Goal: Task Accomplishment & Management: Use online tool/utility

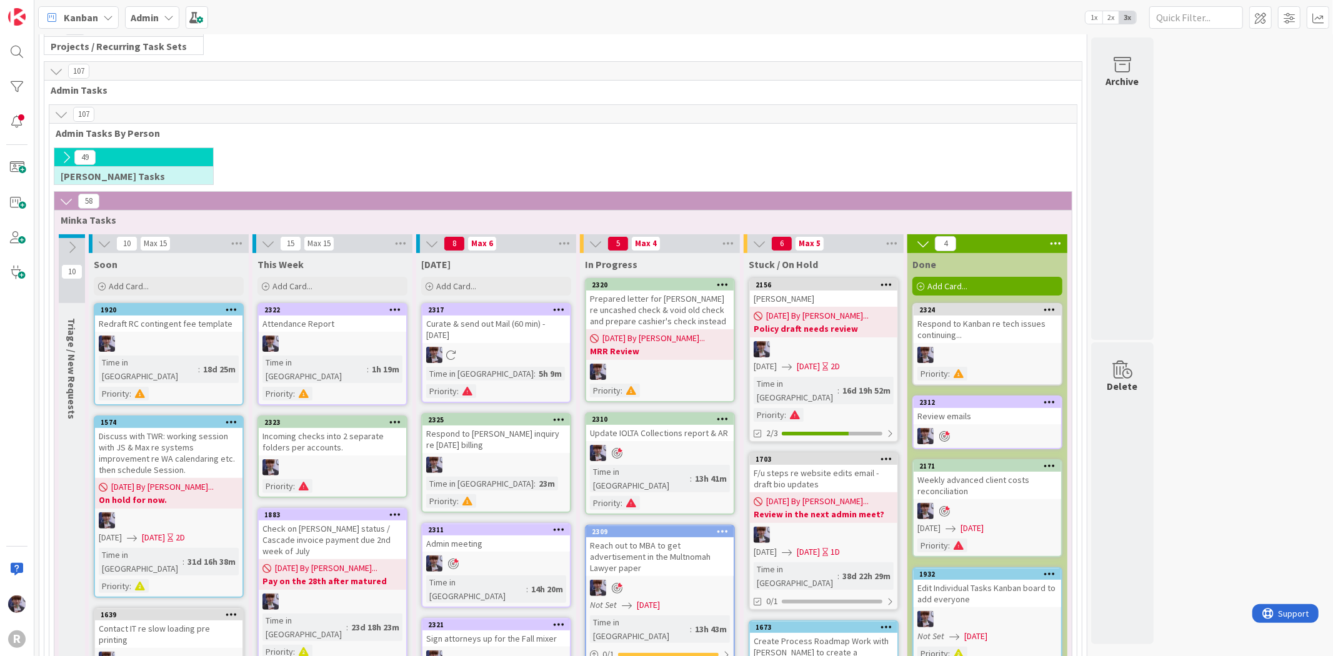
scroll to position [87, 0]
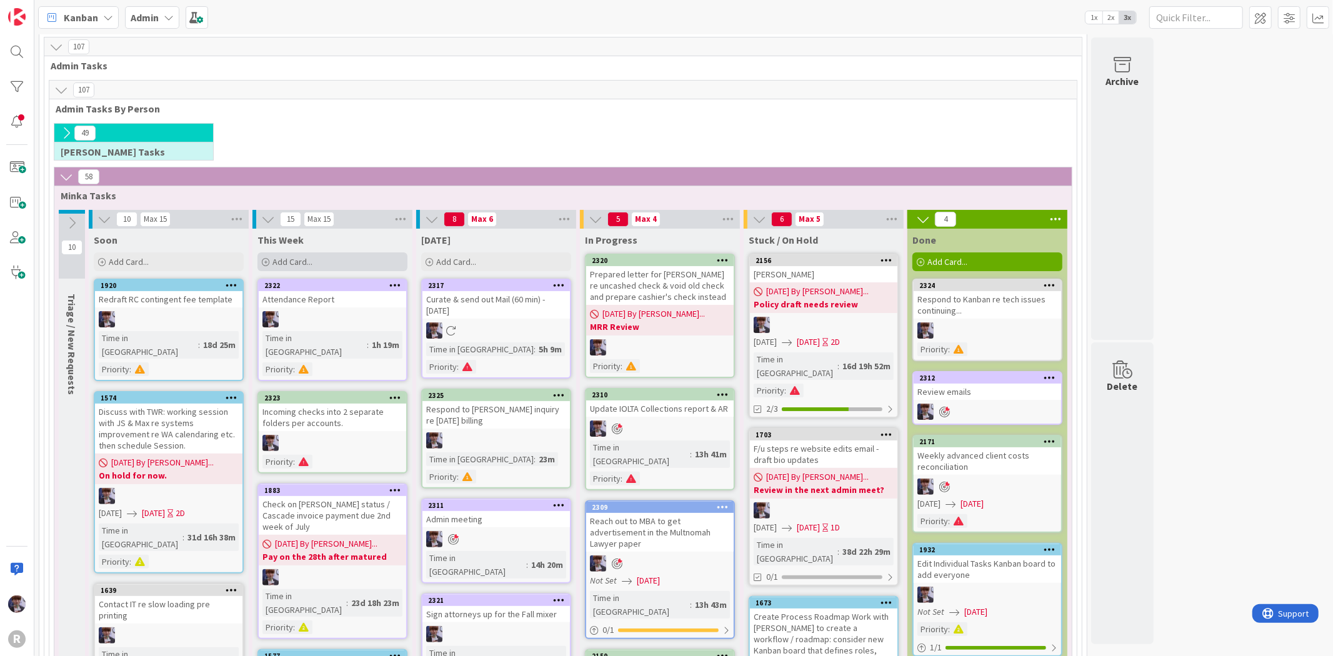
click at [340, 260] on div "Add Card..." at bounding box center [332, 261] width 150 height 19
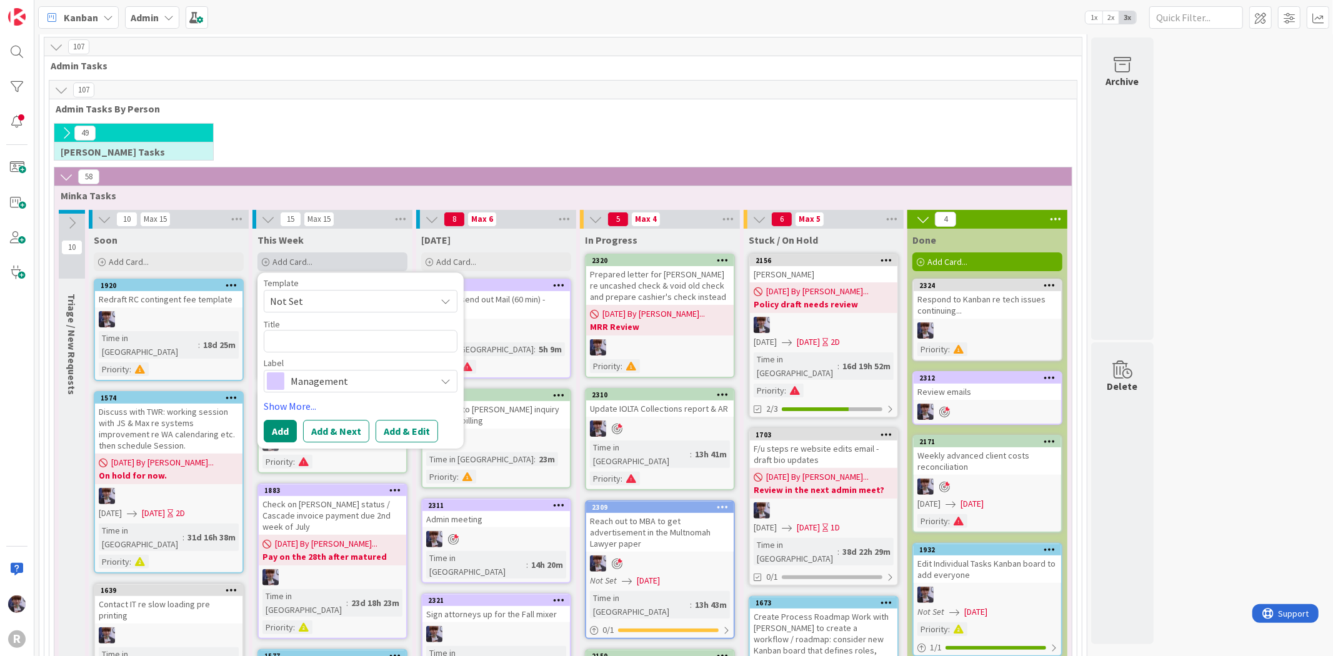
type textarea "x"
type textarea "C"
type textarea "x"
type textarea "Ca"
type textarea "x"
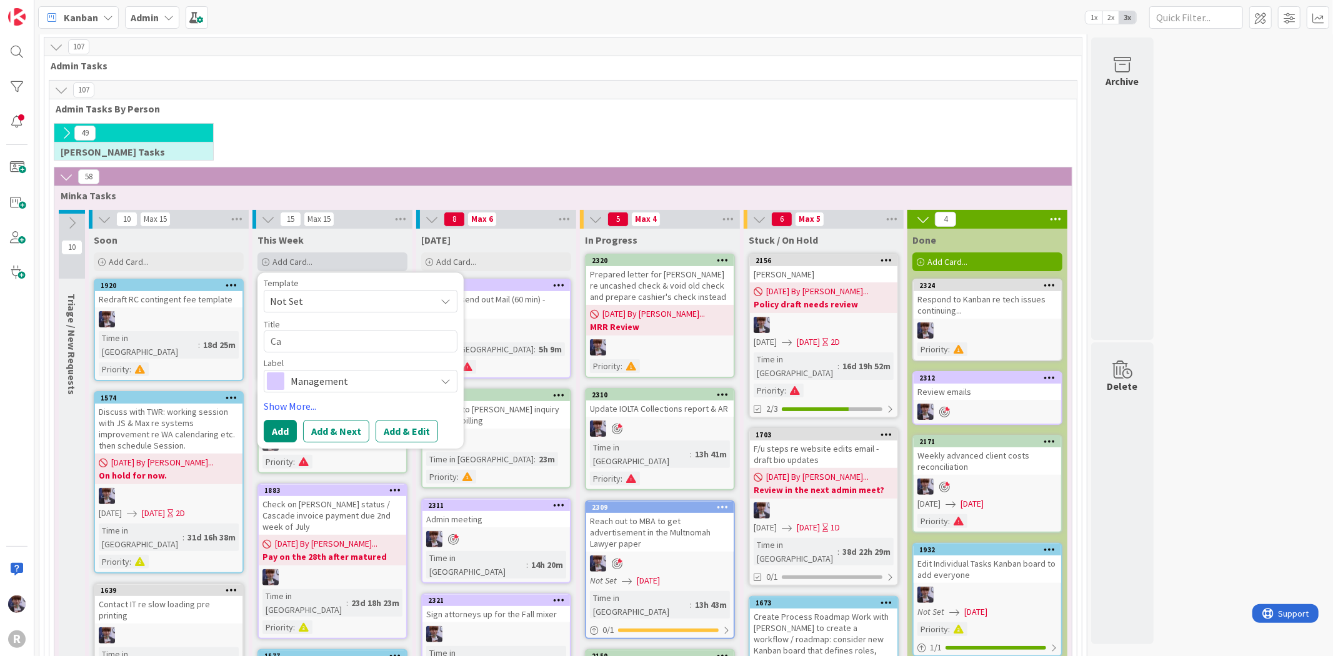
type textarea "Cal"
type textarea "x"
type textarea "Call"
type textarea "x"
type textarea "Call"
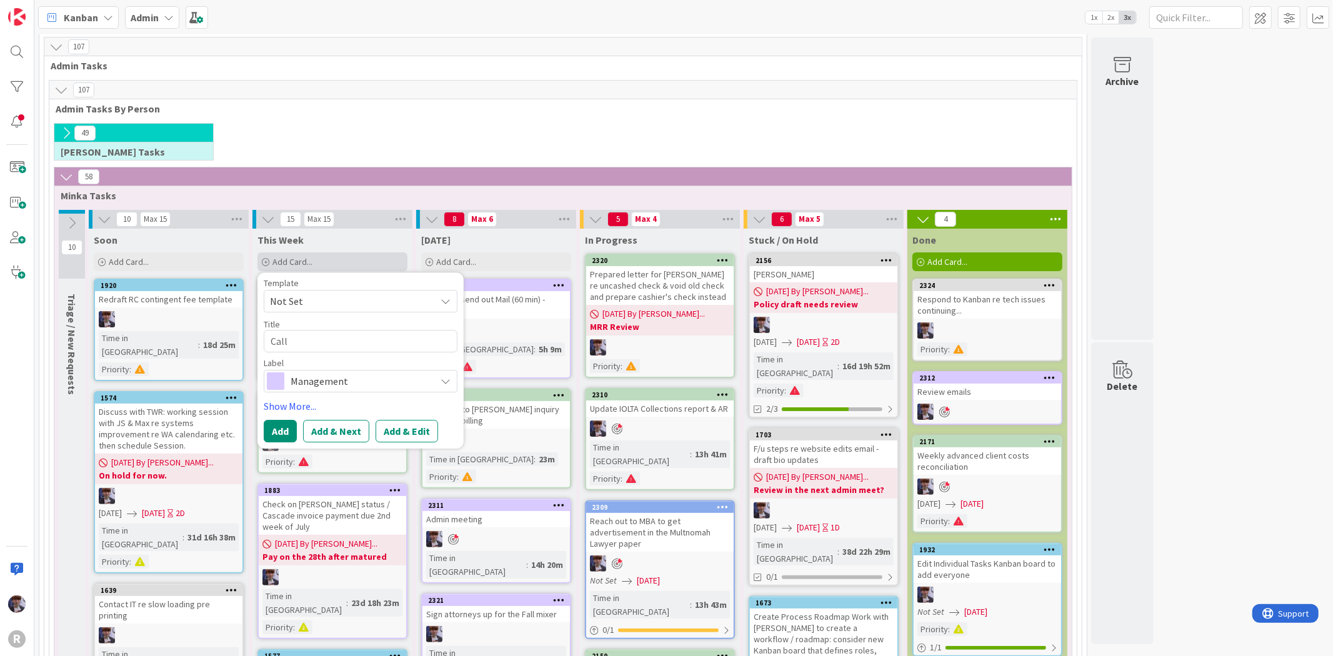
type textarea "x"
type textarea "Call n"
type textarea "x"
type textarea "Call ne"
type textarea "x"
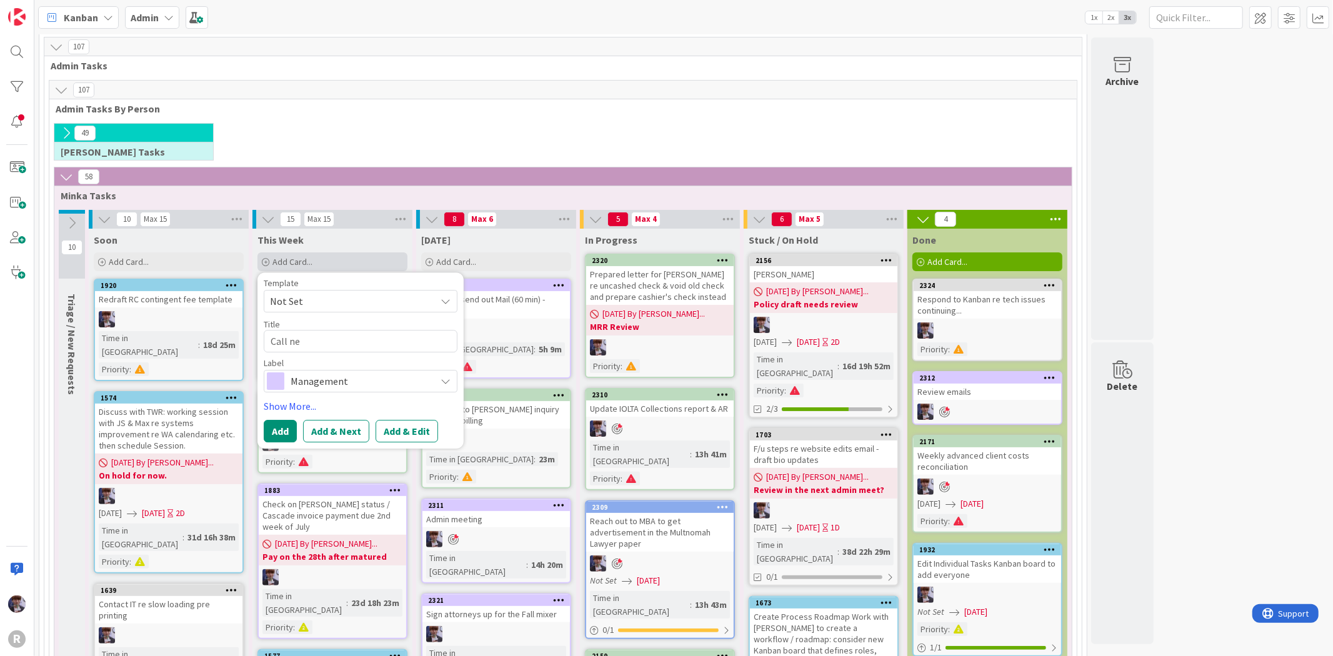
type textarea "Call new"
type textarea "x"
type textarea "Call new"
type textarea "x"
type textarea "Call new c"
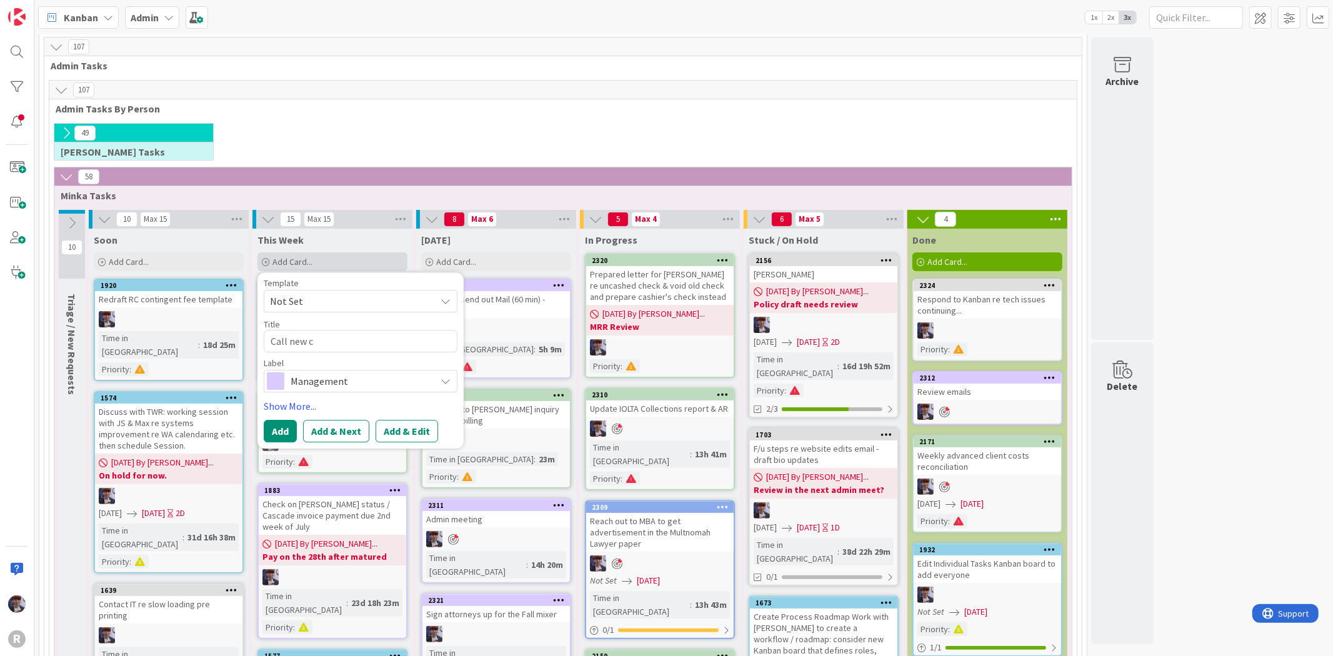
type textarea "x"
type textarea "Call new cl"
type textarea "x"
type textarea "Call new cli"
type textarea "x"
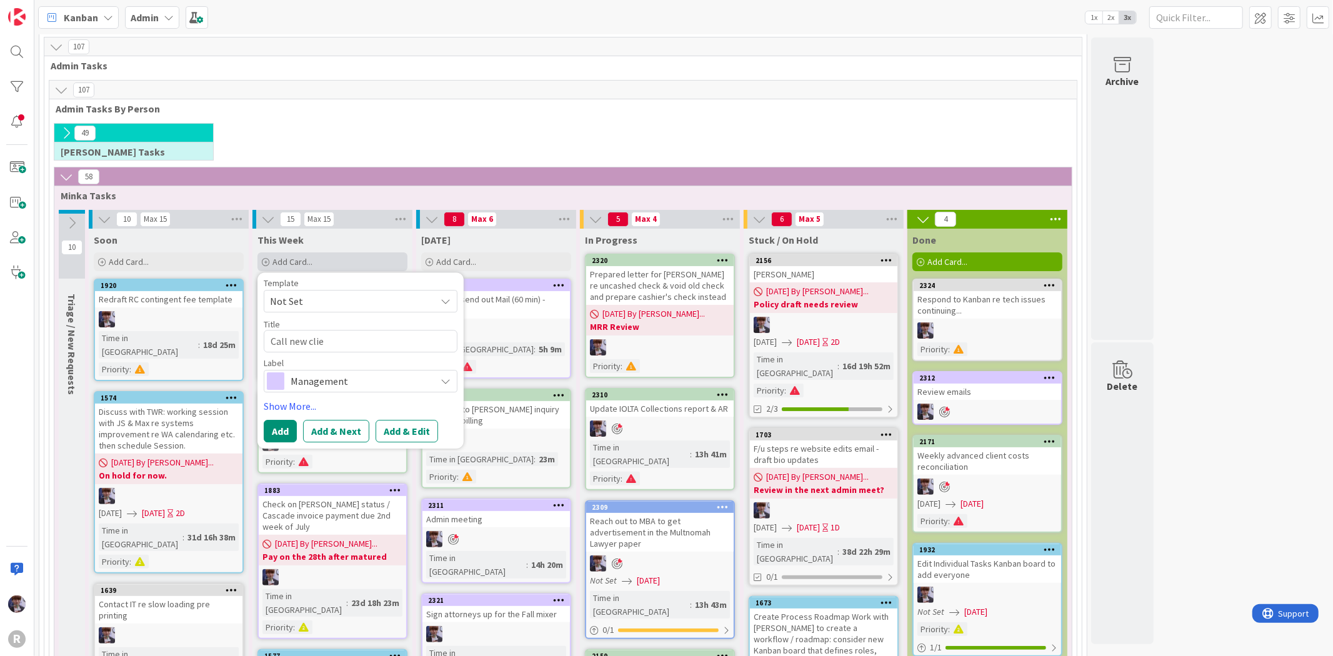
type textarea "Call new clien"
type textarea "x"
type textarea "Call new client"
type textarea "x"
type textarea "Call new client"
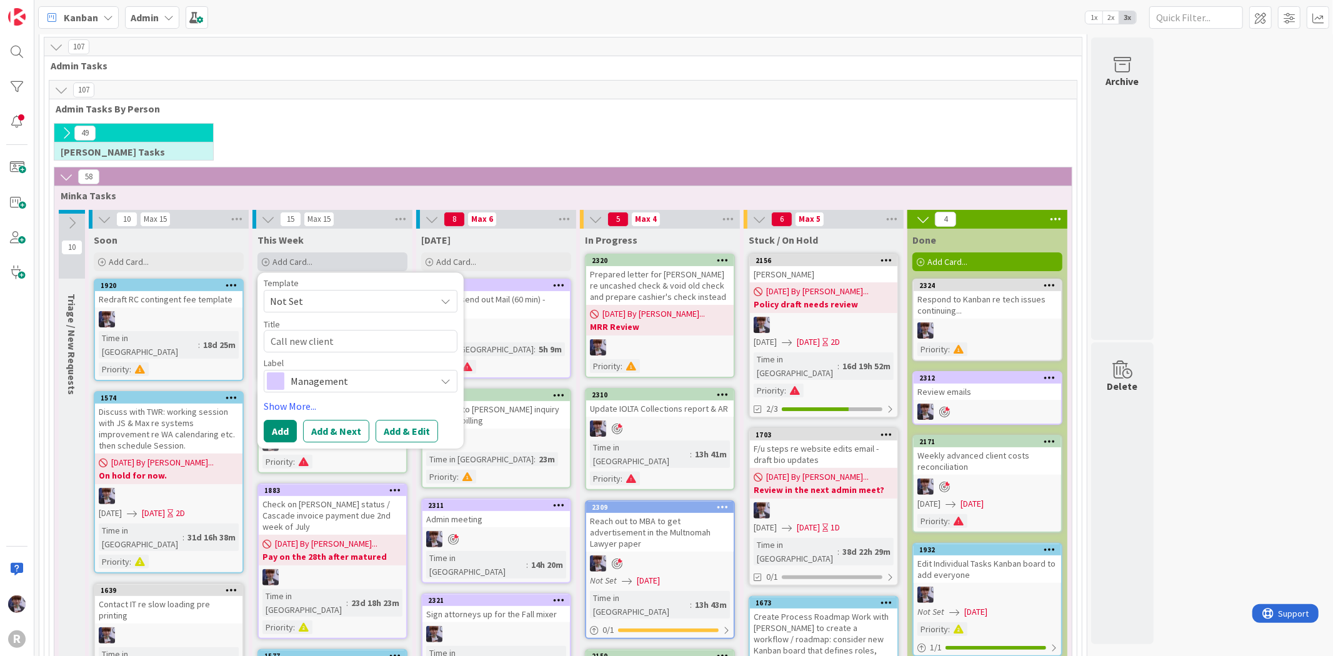
type textarea "x"
type textarea "Call new client f"
type textarea "x"
type textarea "Call new client fo"
type textarea "x"
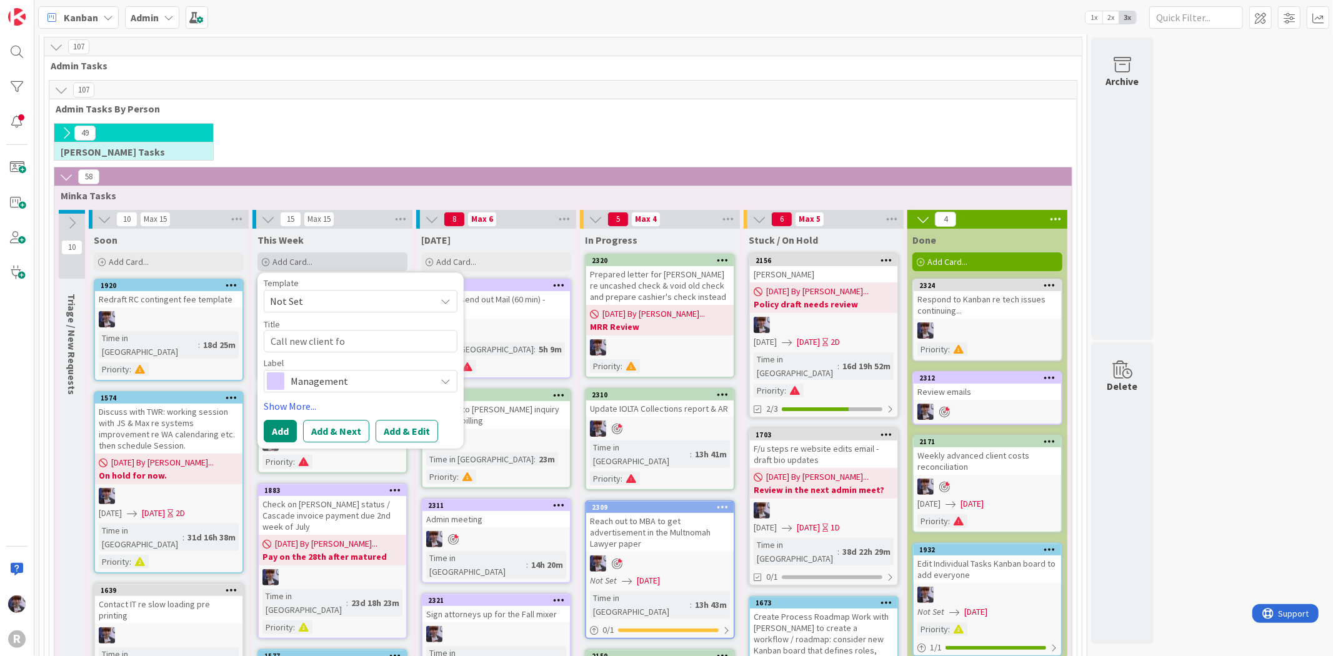
type textarea "Call new client for"
type textarea "x"
type textarea "Call new client for"
type textarea "x"
type textarea "Call new client for r"
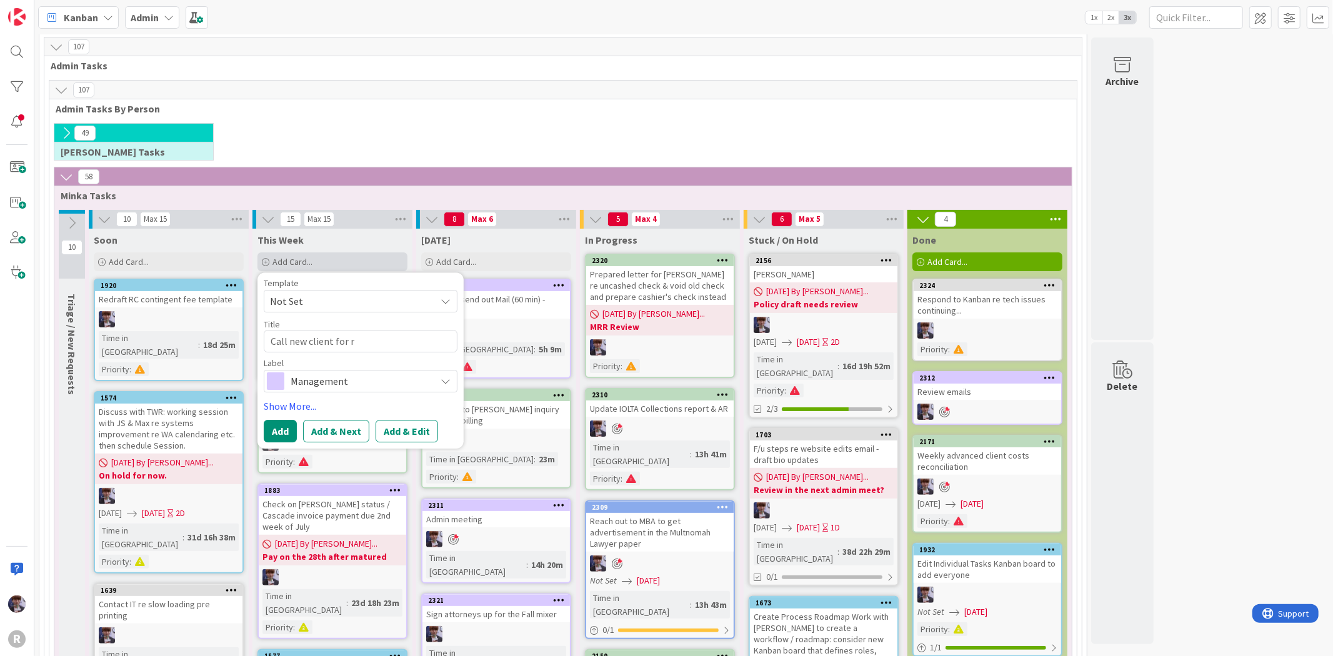
type textarea "x"
type textarea "Call new client for ret"
type textarea "x"
type textarea "Call new client for [PERSON_NAME]"
type textarea "x"
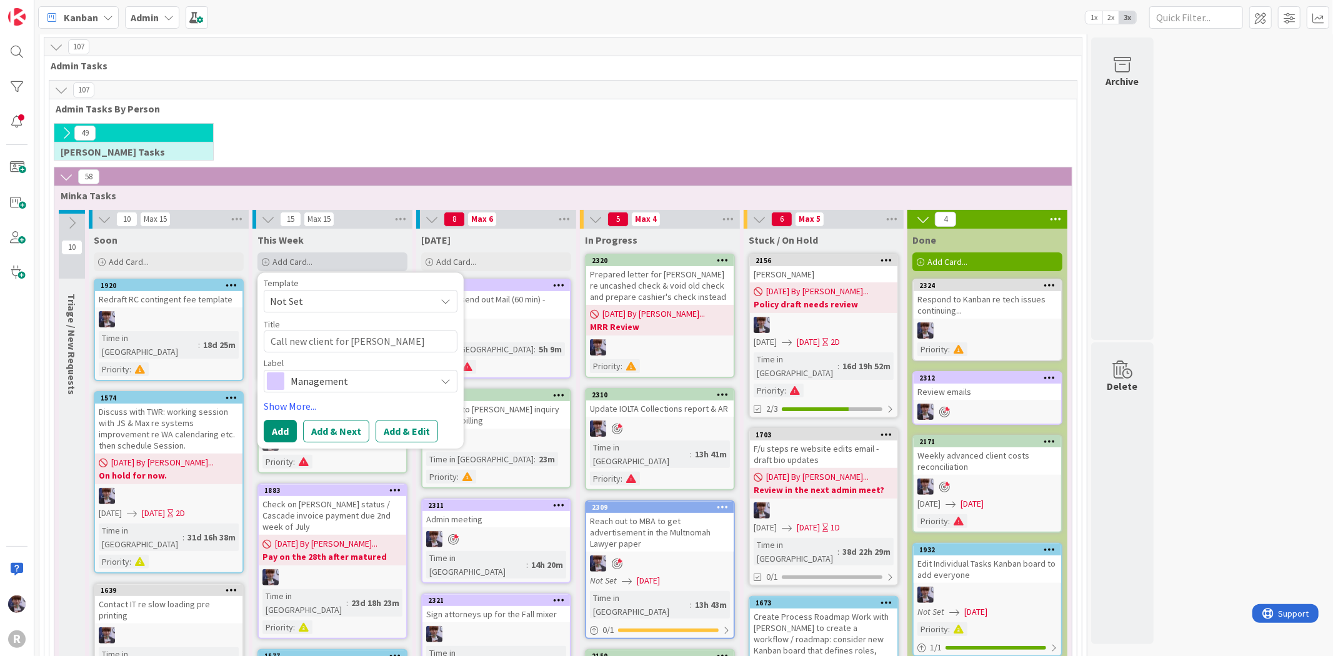
type textarea "Call new client for retai"
type textarea "x"
type textarea "Call new client for retain"
type textarea "x"
type textarea "Call new client for retaine"
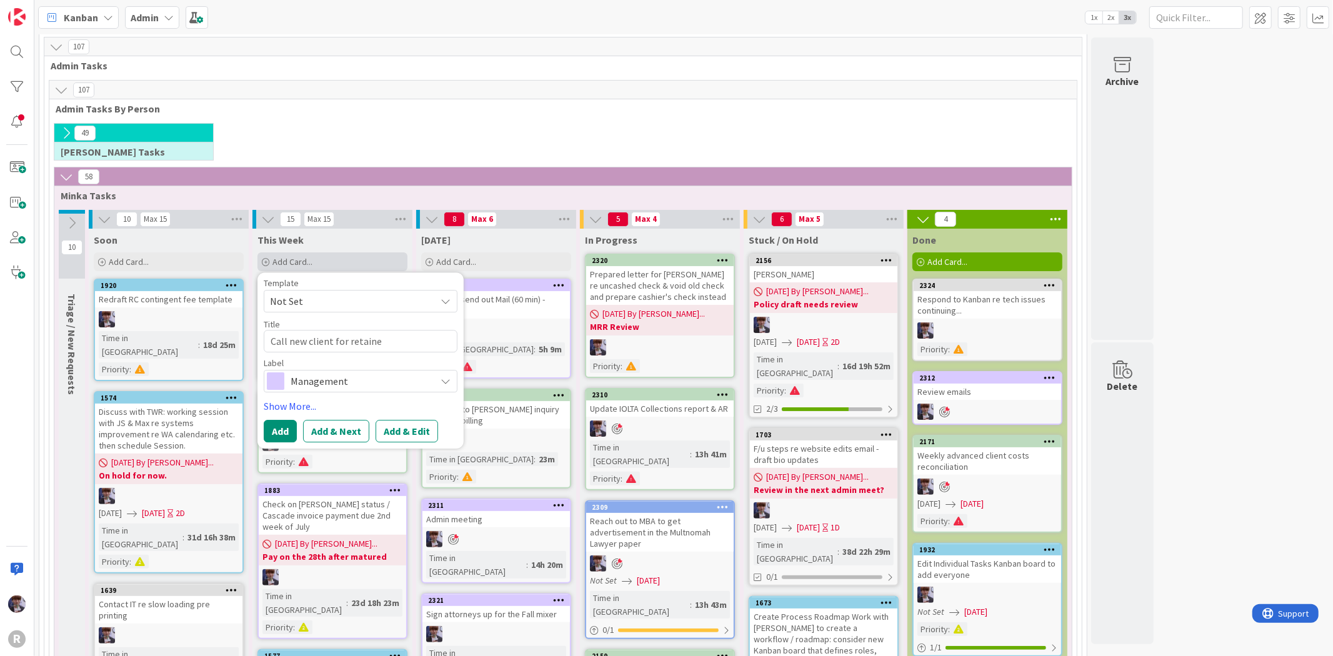
type textarea "x"
type textarea "Call new client for [MEDICAL_DATA]"
click at [349, 374] on span "Management" at bounding box center [359, 380] width 139 height 17
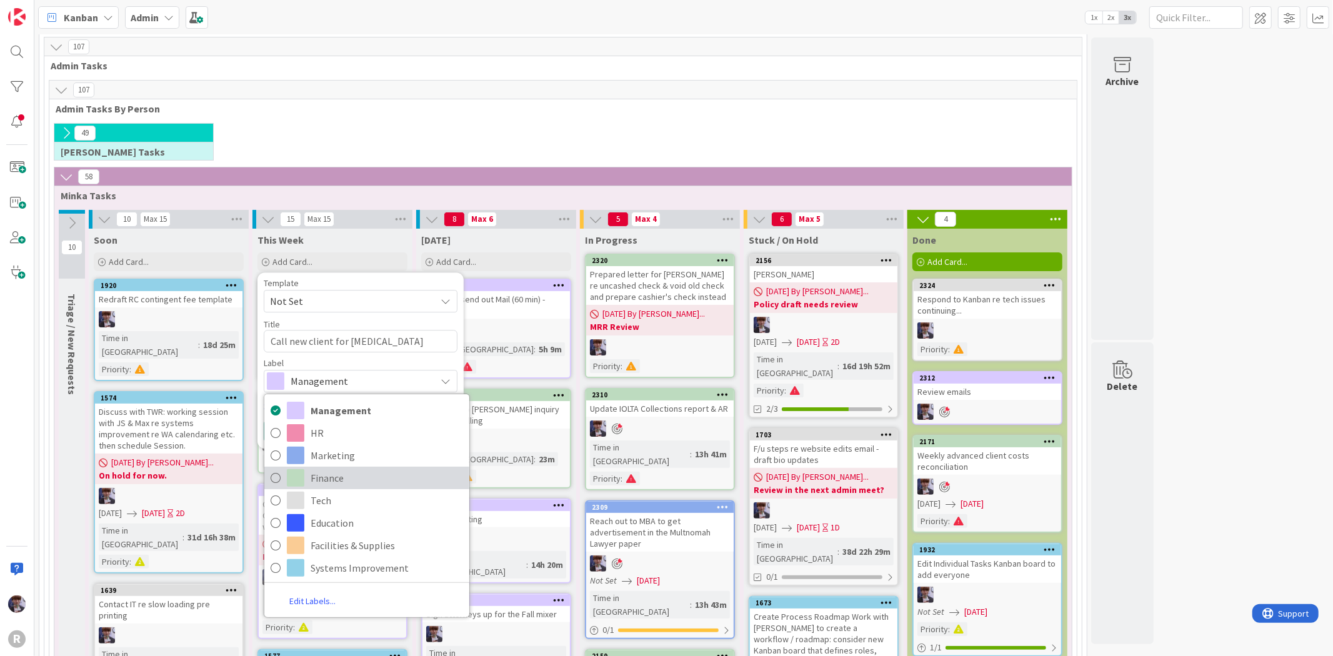
click at [341, 479] on span "Finance" at bounding box center [386, 478] width 152 height 19
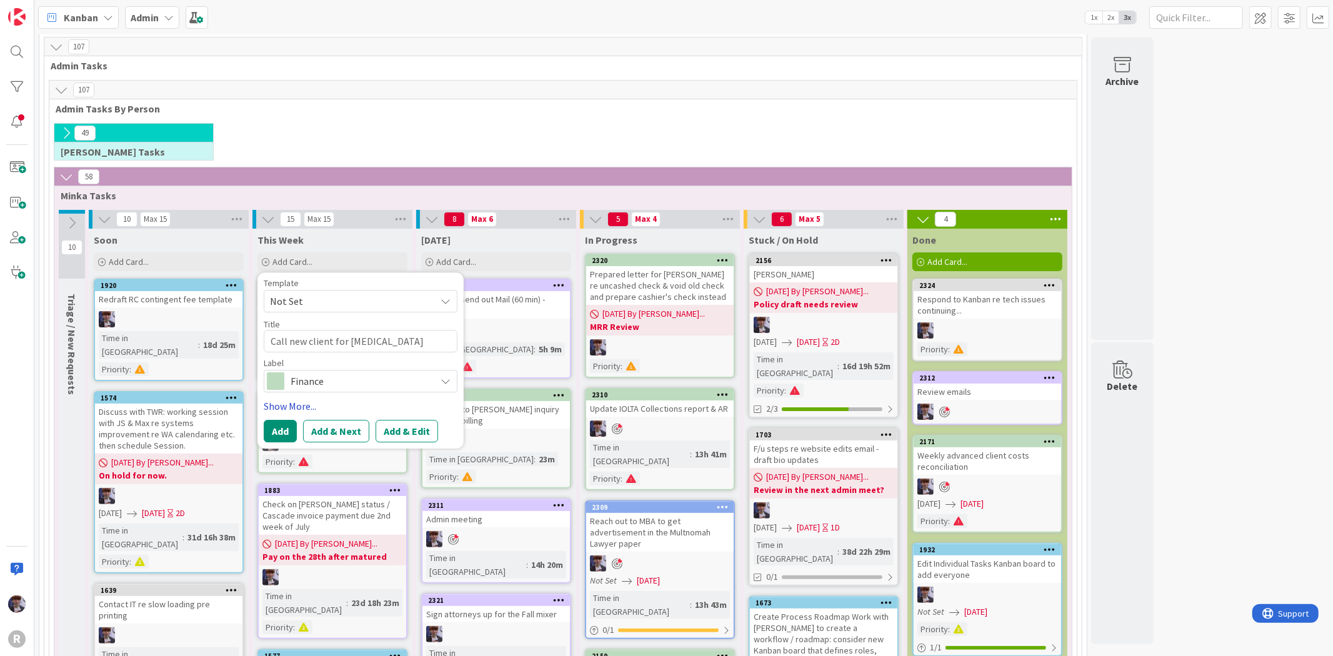
click at [295, 409] on link "Show More..." at bounding box center [361, 406] width 194 height 15
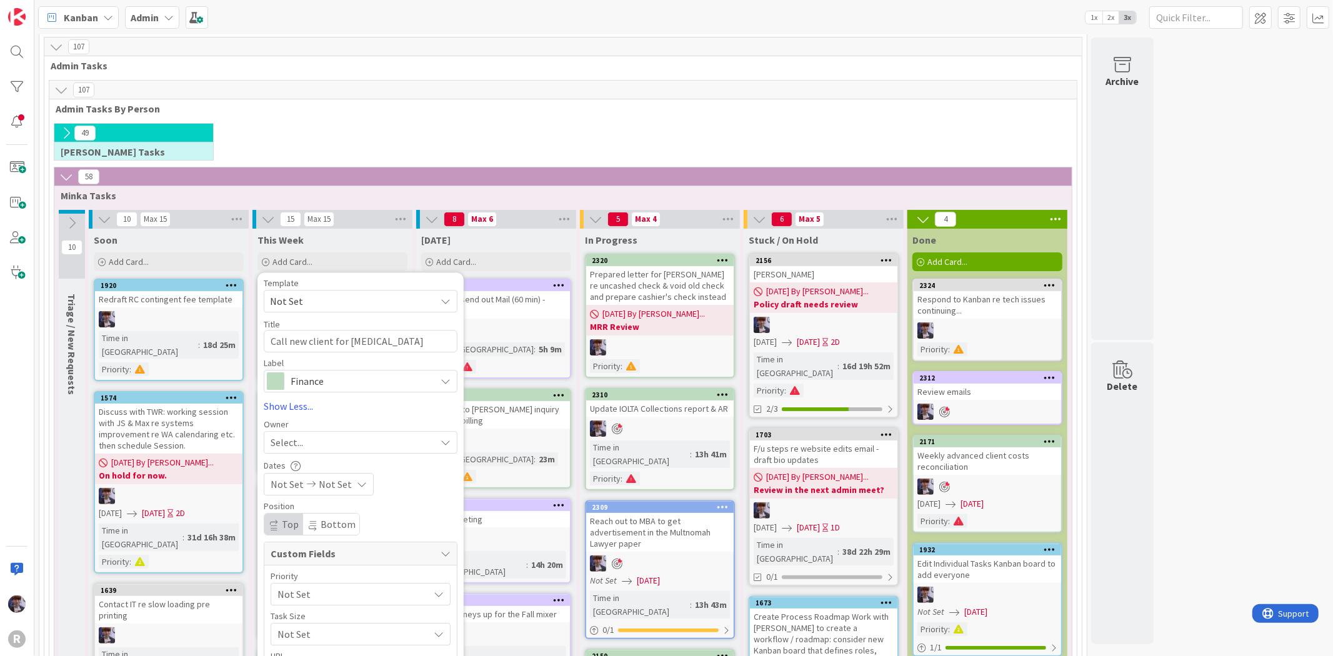
click at [294, 442] on span "Select..." at bounding box center [287, 442] width 32 height 15
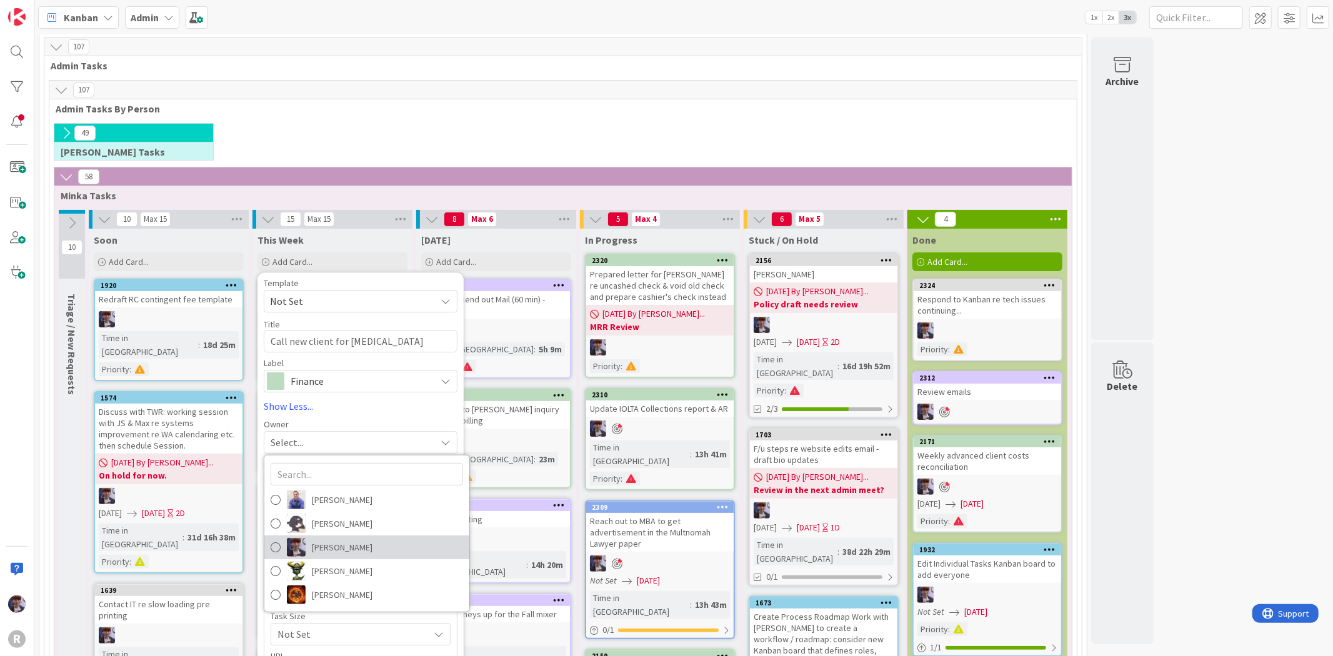
click at [342, 552] on span "[PERSON_NAME]" at bounding box center [342, 547] width 61 height 19
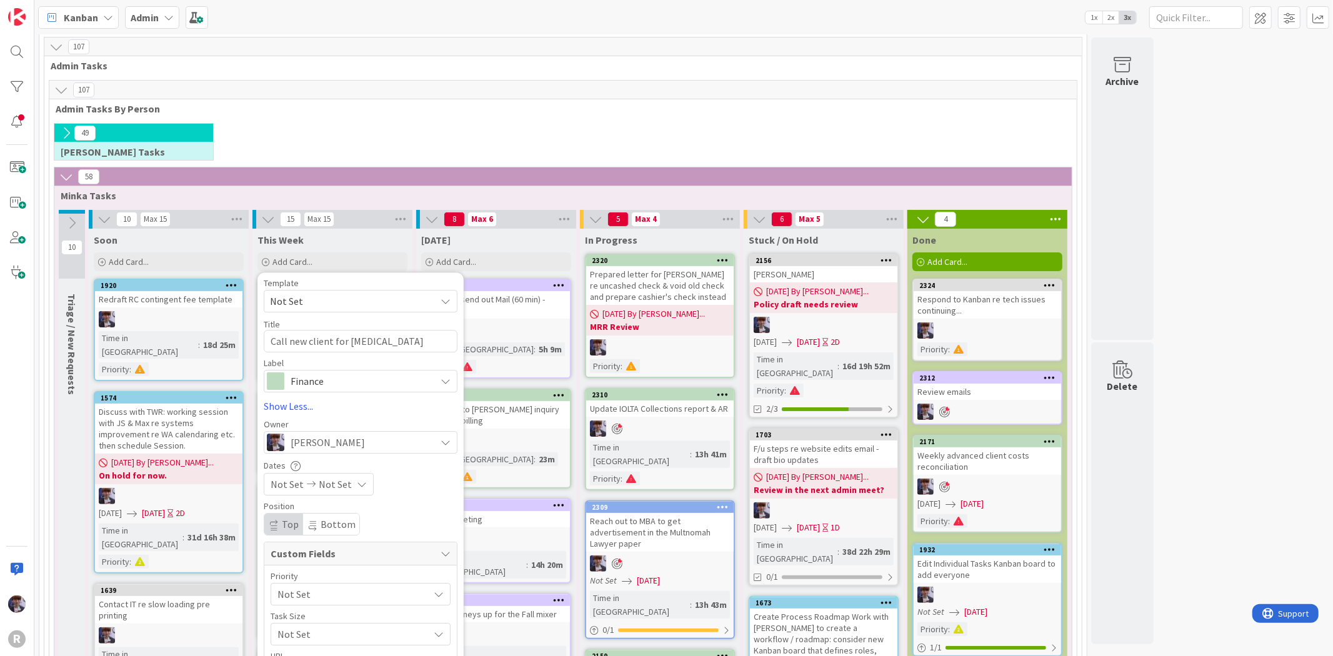
click at [290, 586] on span "Not Set" at bounding box center [349, 593] width 145 height 17
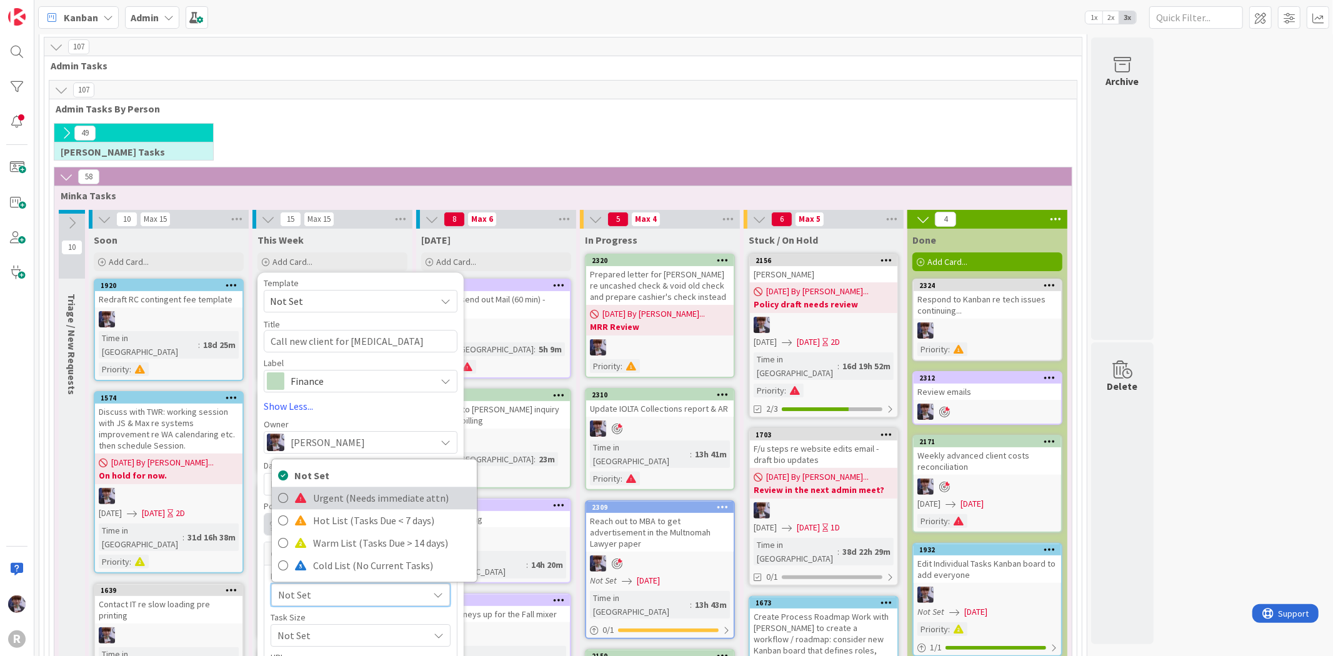
click at [337, 491] on span "Urgent (Needs immediate attn)" at bounding box center [391, 498] width 157 height 19
type textarea "x"
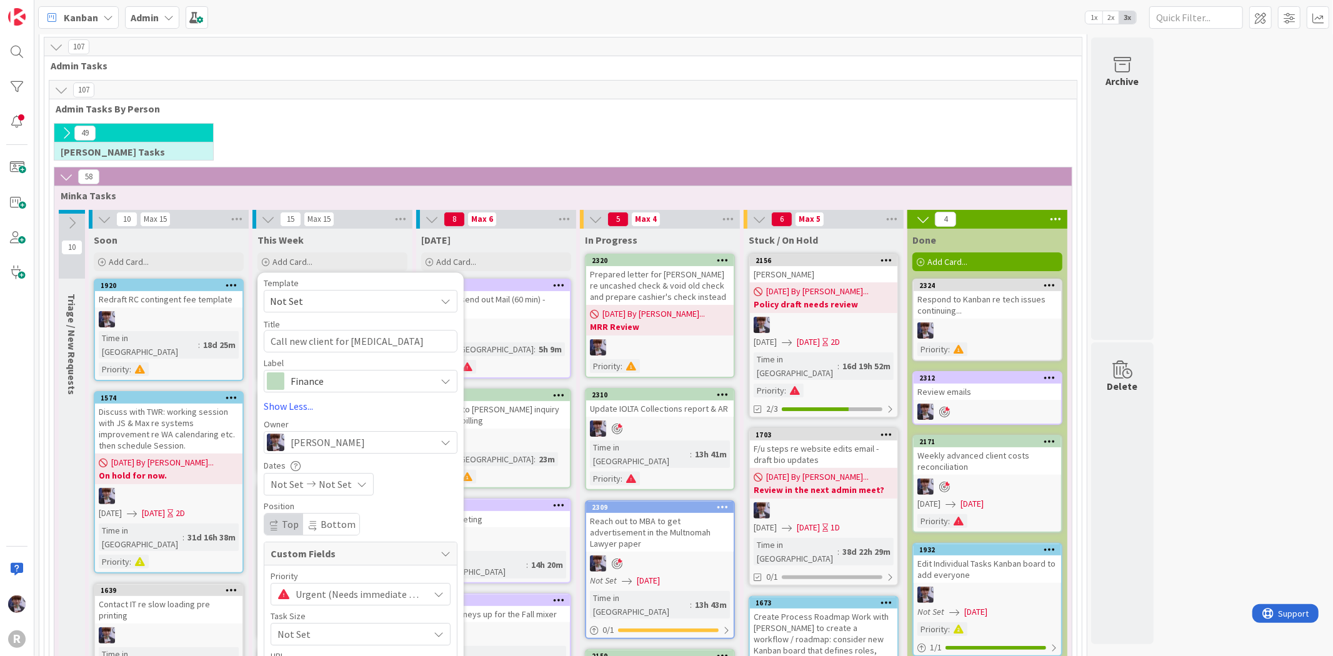
scroll to position [157, 0]
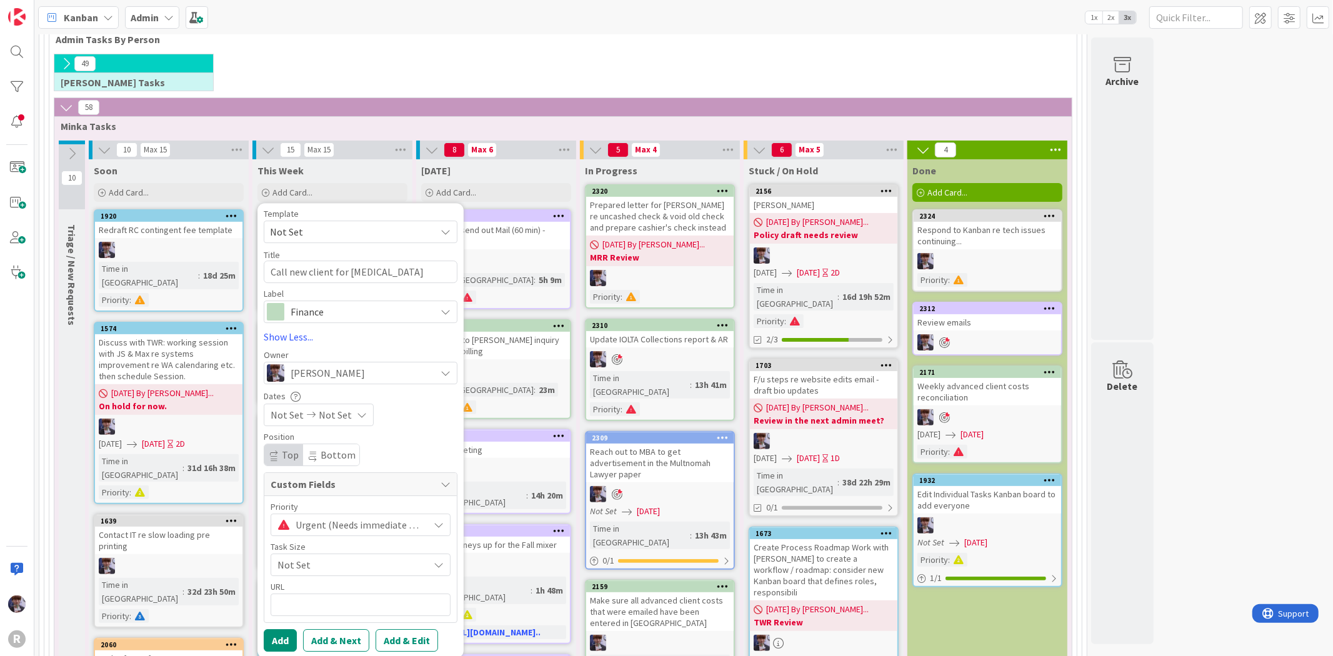
click at [310, 410] on icon at bounding box center [311, 414] width 15 height 9
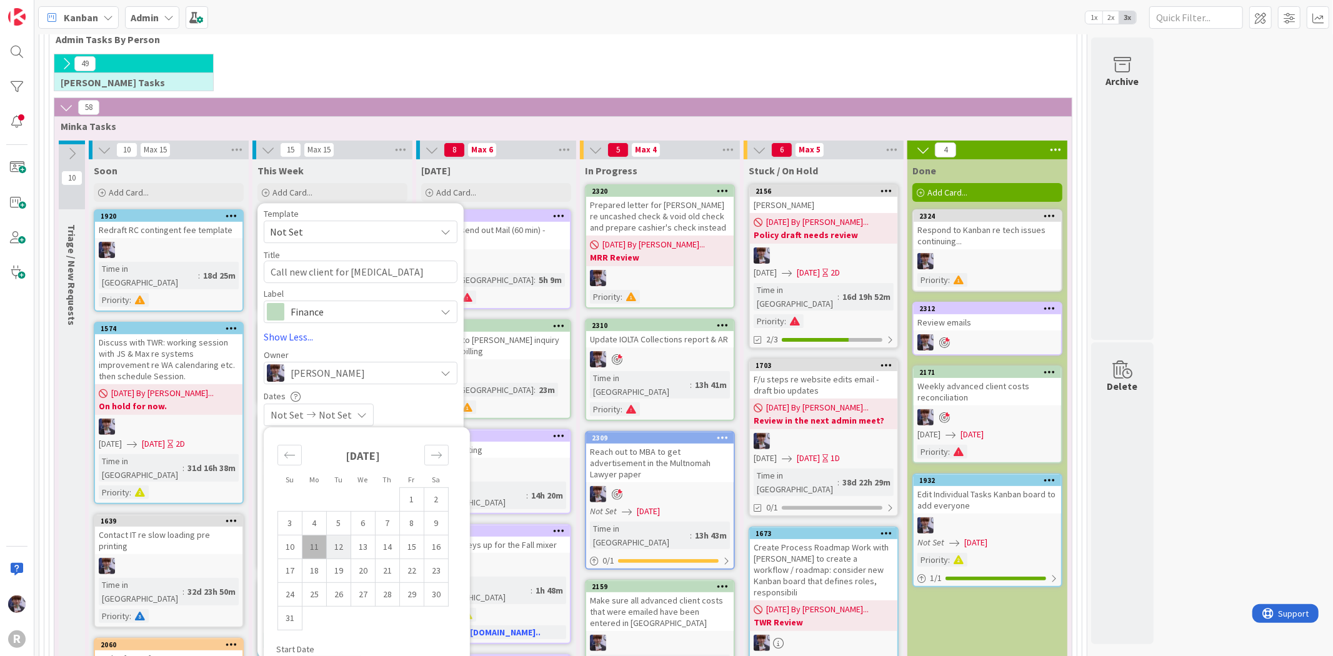
click at [341, 551] on td "12" at bounding box center [339, 547] width 24 height 24
type input "[DATE]"
click at [341, 551] on td "12" at bounding box center [339, 547] width 24 height 24
type input "[DATE]"
click at [408, 410] on div "[DATE] [DATE]" at bounding box center [361, 415] width 194 height 22
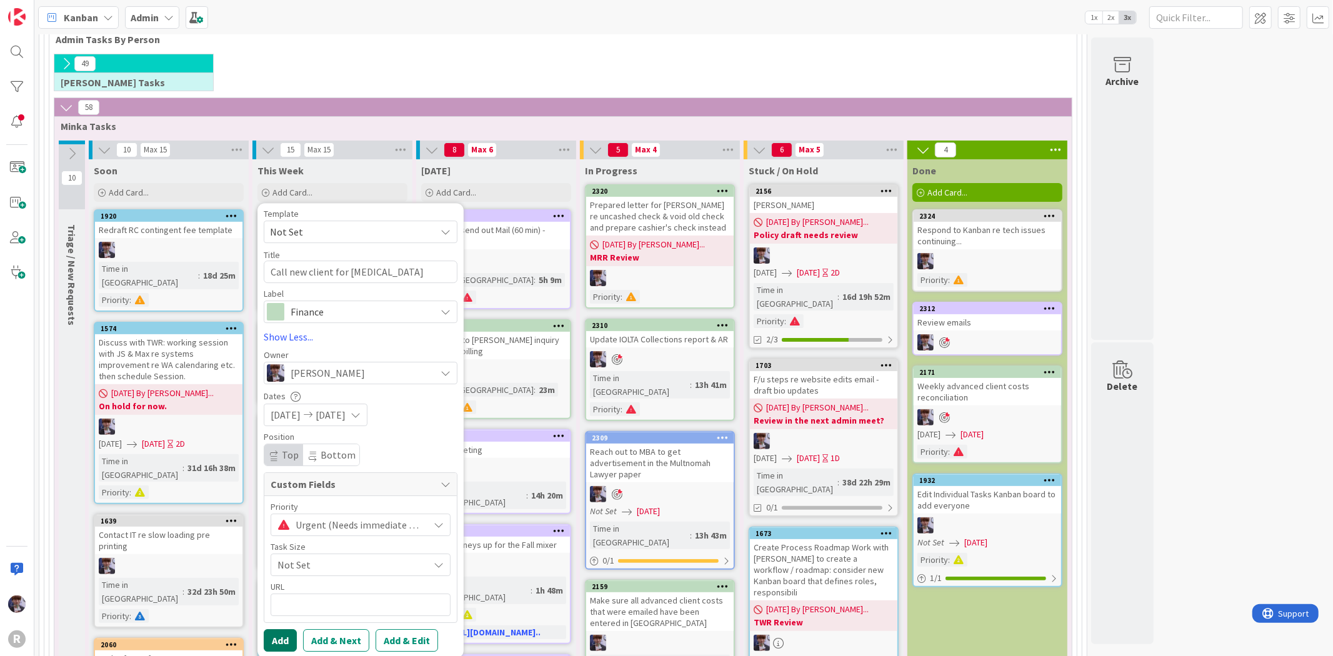
click at [289, 641] on button "Add" at bounding box center [280, 640] width 33 height 22
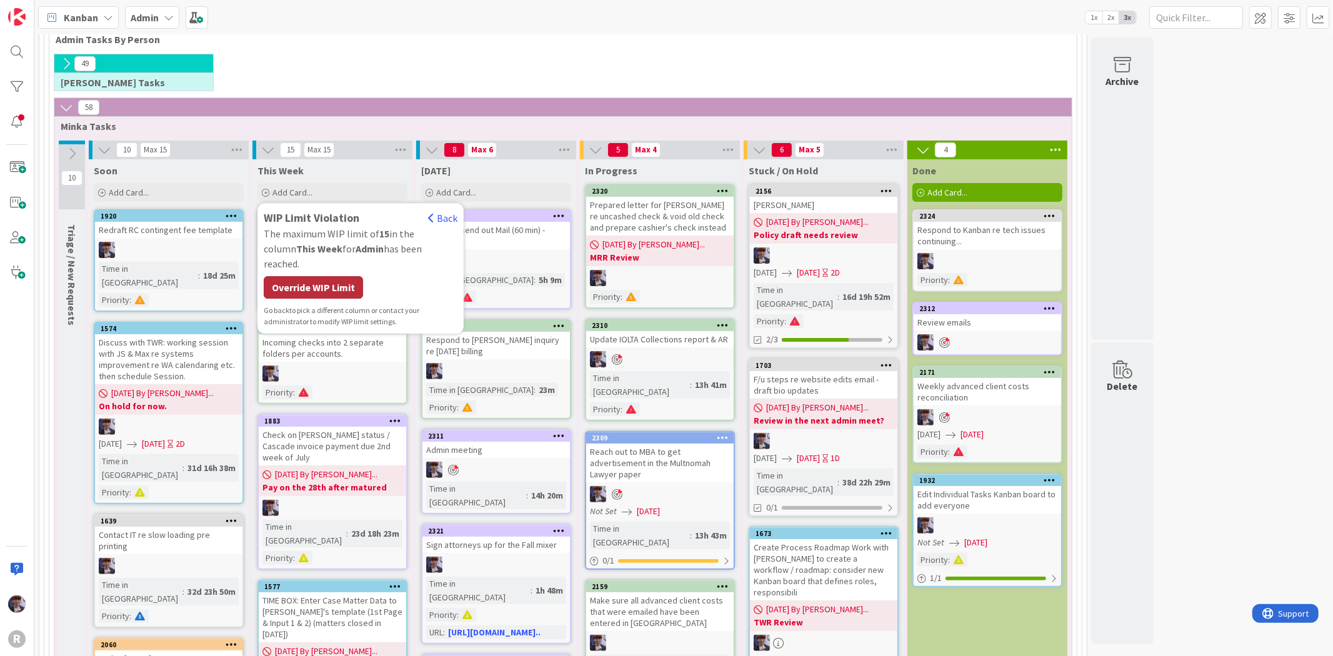
click at [339, 276] on div "Override WIP Limit" at bounding box center [313, 287] width 99 height 22
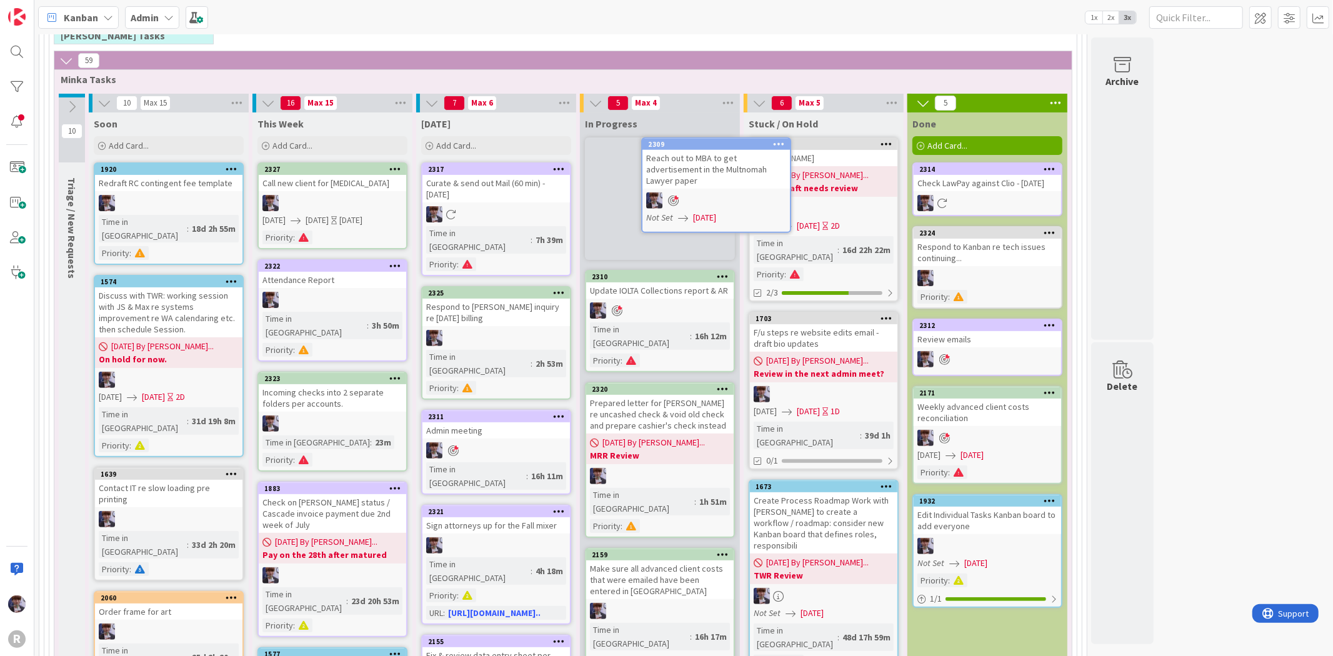
scroll to position [194, 0]
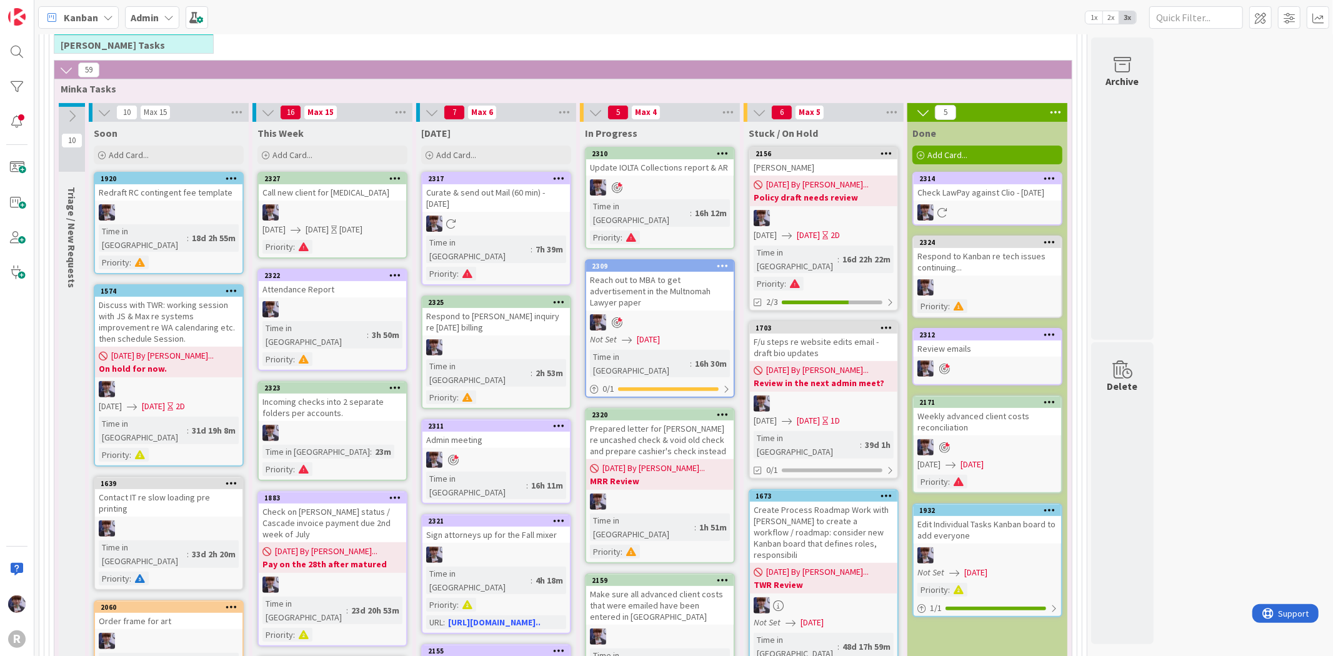
click at [680, 272] on div "Reach out to MBA to get advertisement in the Multnomah Lawyer paper" at bounding box center [659, 291] width 147 height 39
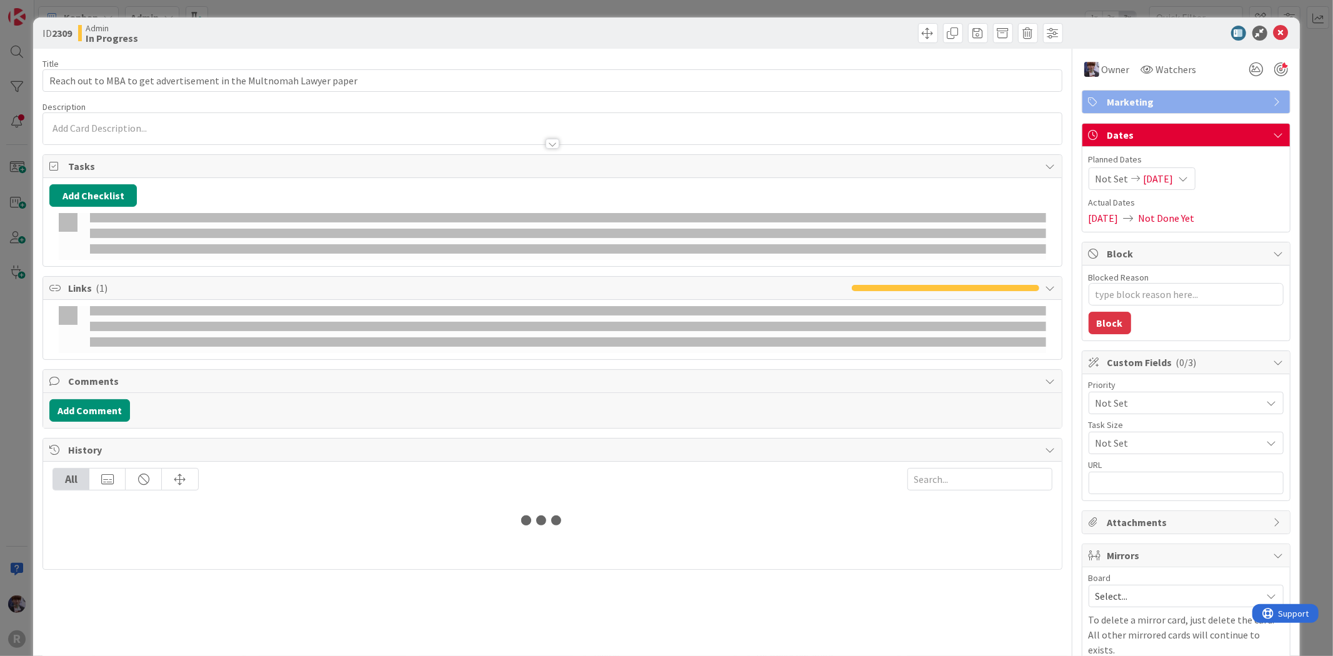
type textarea "x"
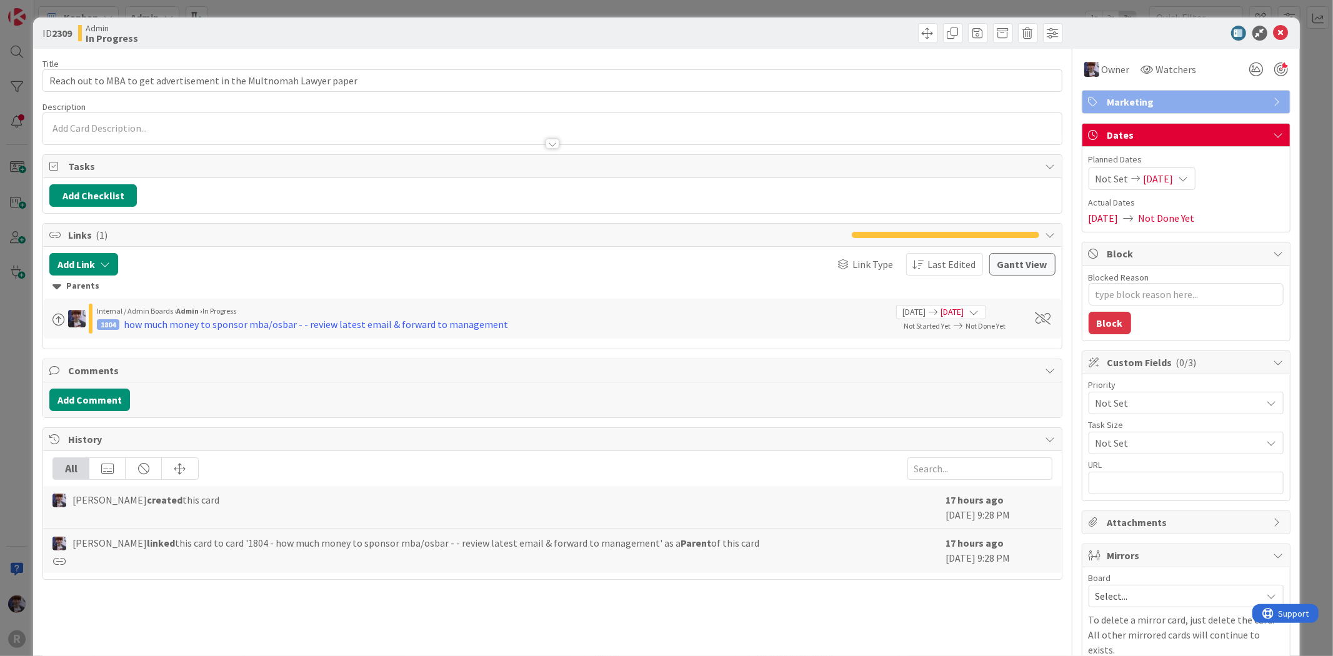
click at [1160, 177] on span "[DATE]" at bounding box center [1158, 178] width 30 height 15
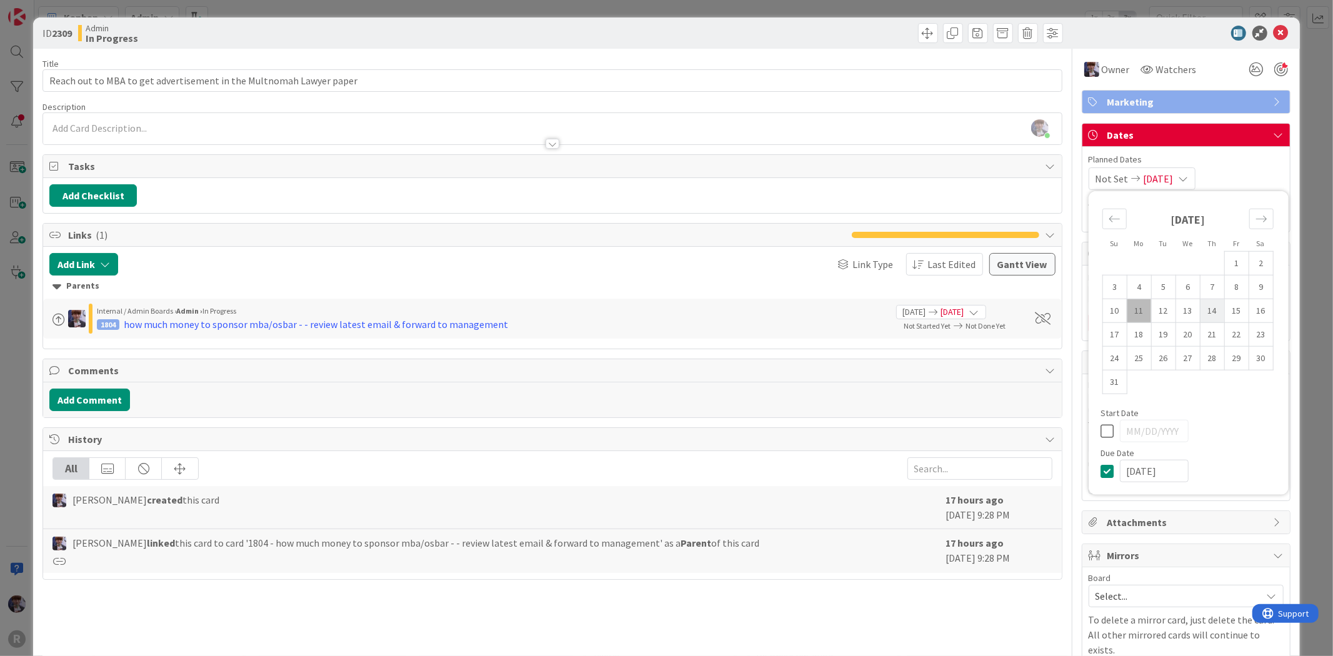
click at [1209, 309] on td "14" at bounding box center [1211, 311] width 24 height 24
type input "[DATE]"
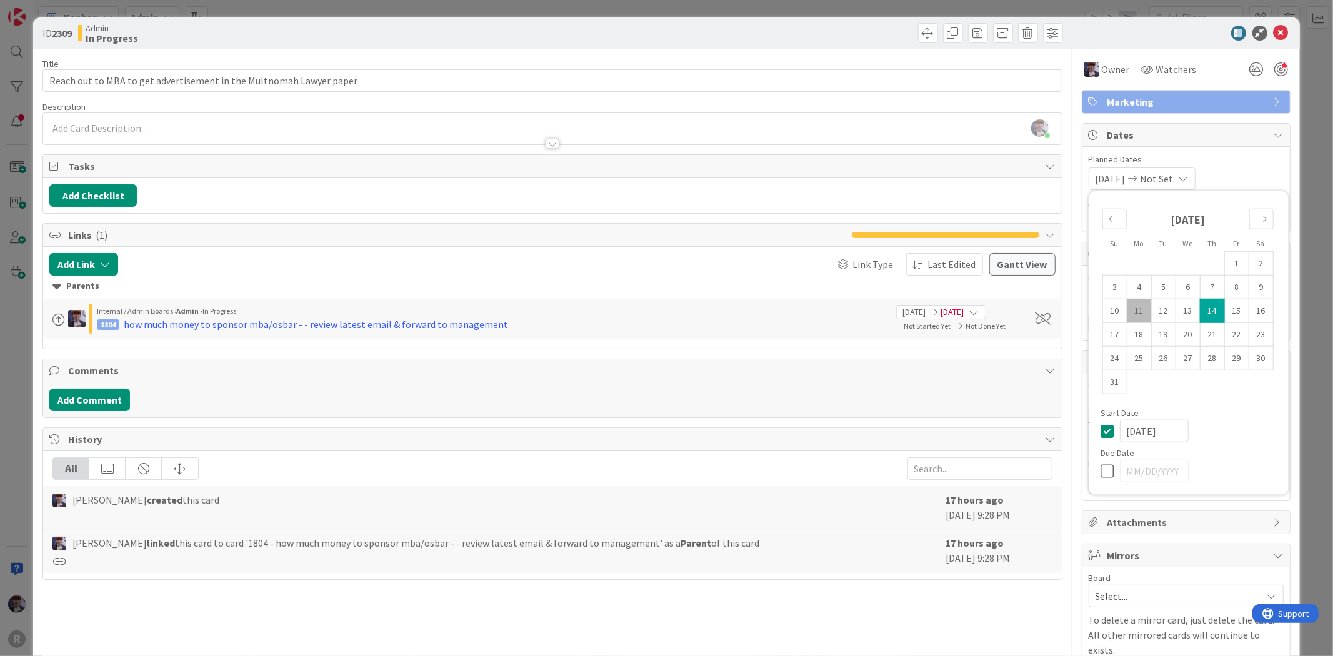
click at [1313, 292] on div "ID 2309 Admin In Progress Title 67 / 128 Reach out to MBA to get advertisement …" at bounding box center [666, 328] width 1333 height 656
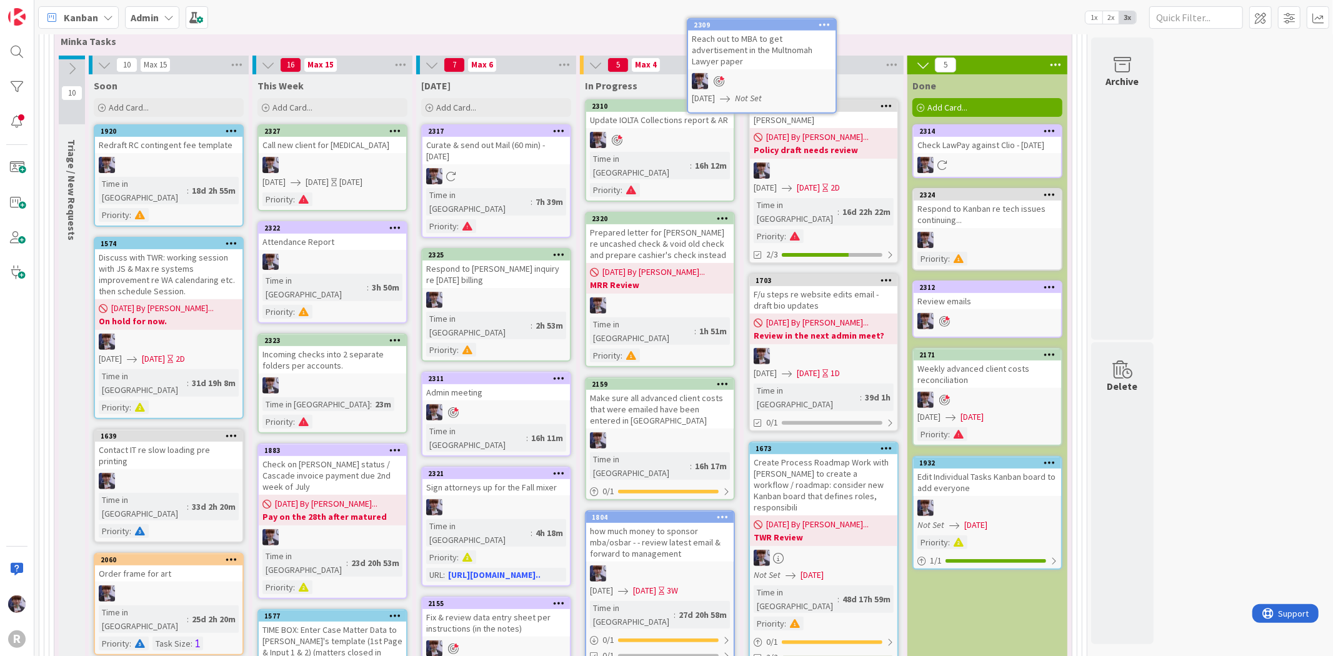
scroll to position [157, 0]
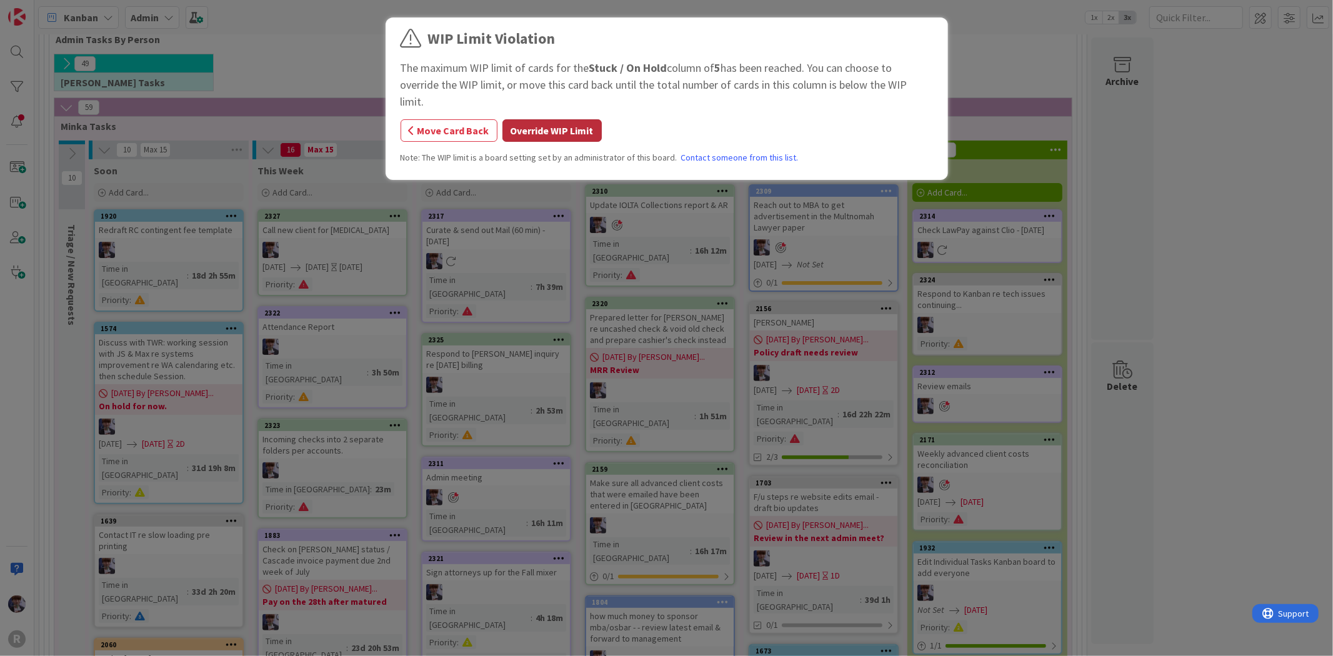
click at [545, 119] on button "Override WIP Limit" at bounding box center [551, 130] width 99 height 22
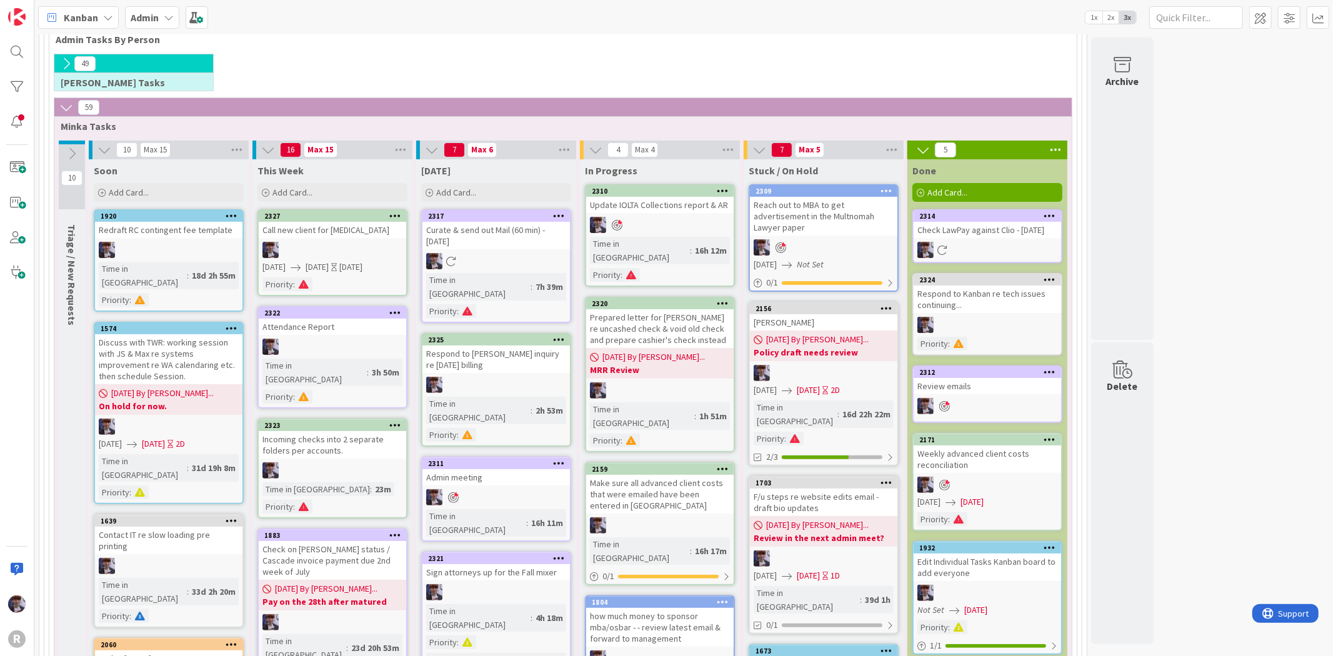
click at [810, 214] on div "Reach out to MBA to get advertisement in the Multnomah Lawyer paper" at bounding box center [823, 216] width 147 height 39
type textarea "x"
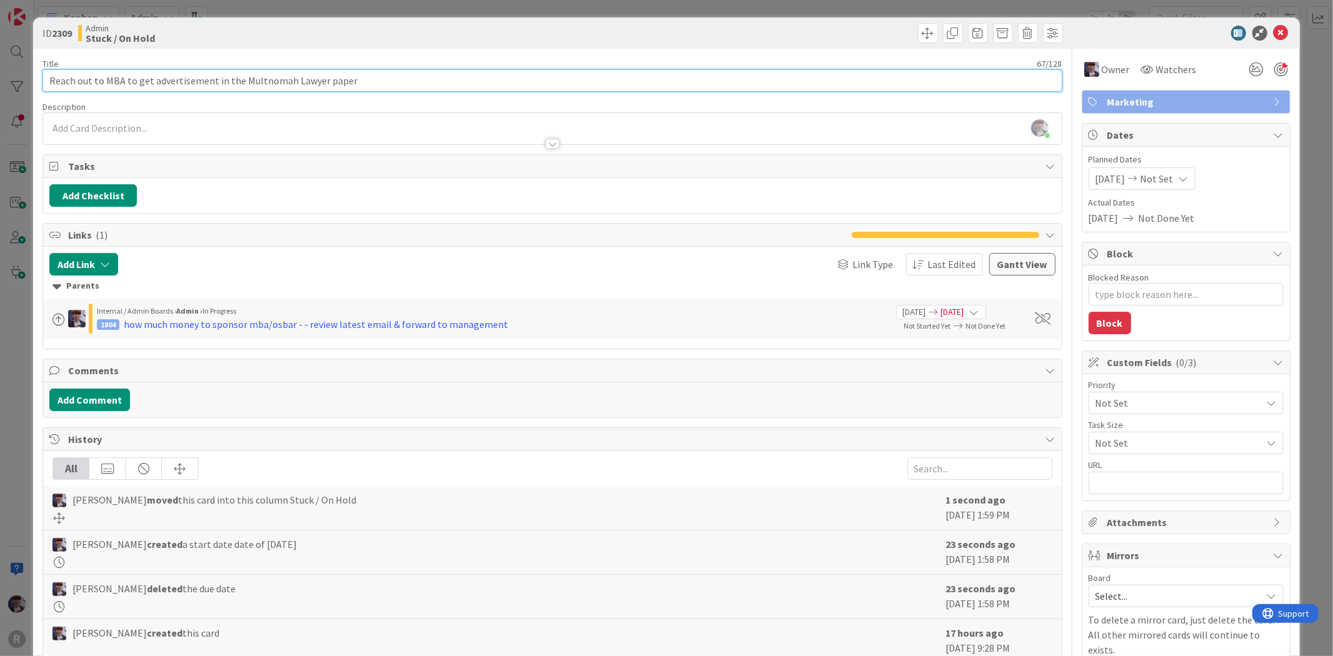
drag, startPoint x: 101, startPoint y: 80, endPoint x: -233, endPoint y: 86, distance: 334.3
click at [0, 86] on html "R Kanban Admin 1x 2x 3x 137 Admin Projects + Tasks 29 Projects / Recurring Task…" at bounding box center [666, 328] width 1333 height 656
type input "Research MBA to get advertisement in the Multnomah Lawyer paper"
type textarea "x"
type input "Research: MBA to get advertisement in the Multnomah Lawyer paper"
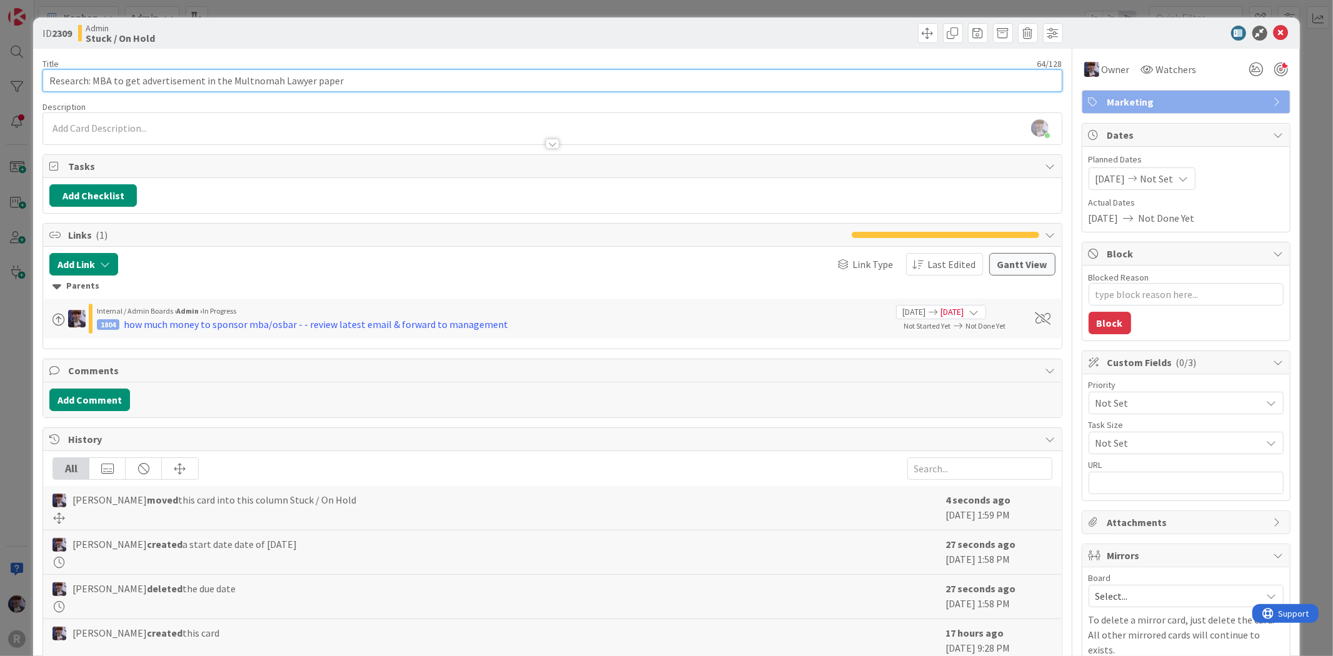
type textarea "x"
click at [384, 80] on input "Research: MBA to get advertisement in the Multnomah Lawyer paper" at bounding box center [551, 80] width 1019 height 22
type input "Research: MBA to get advertisement in the Multnomah Lawyer paper"
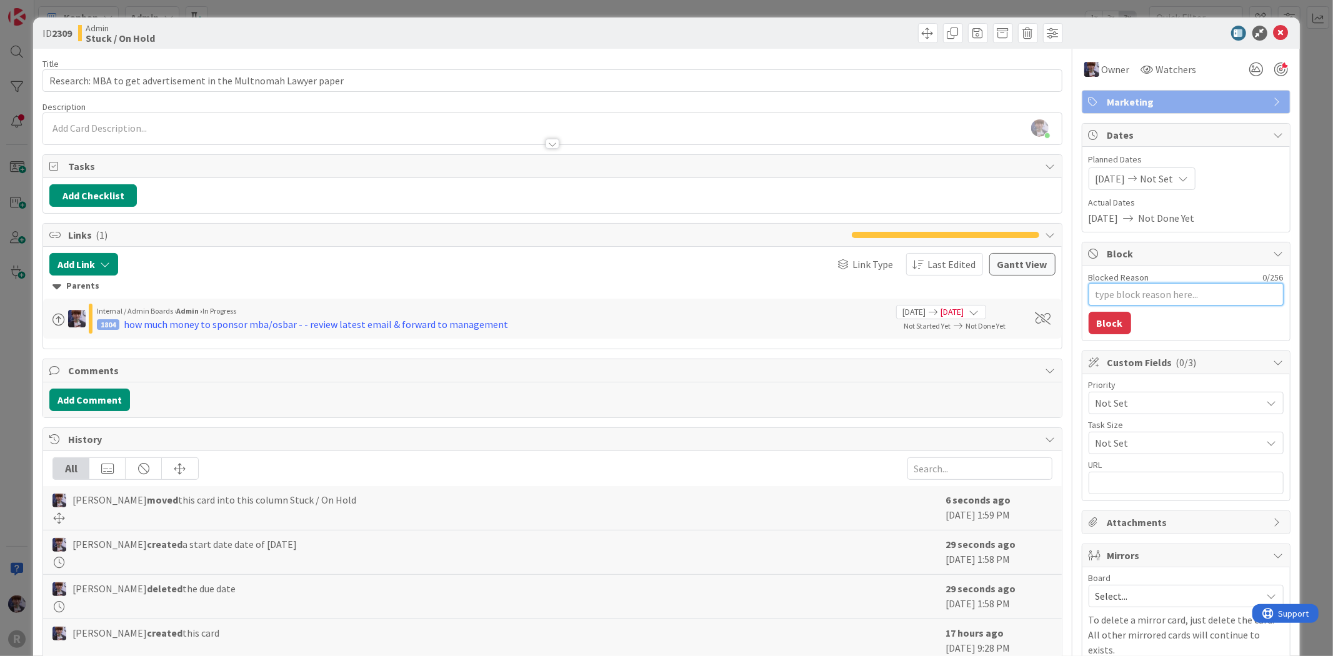
click at [1173, 287] on textarea "Blocked Reason" at bounding box center [1185, 294] width 195 height 22
click at [1288, 229] on div "ID 2309 Admin Stuck / On Hold Title 64 / 128 Research: MBA to get advertisement…" at bounding box center [666, 369] width 1266 height 705
click at [1303, 198] on div "ID 2309 Admin Stuck / On Hold Title 64 / 128 Research: MBA to get advertisement…" at bounding box center [666, 328] width 1333 height 656
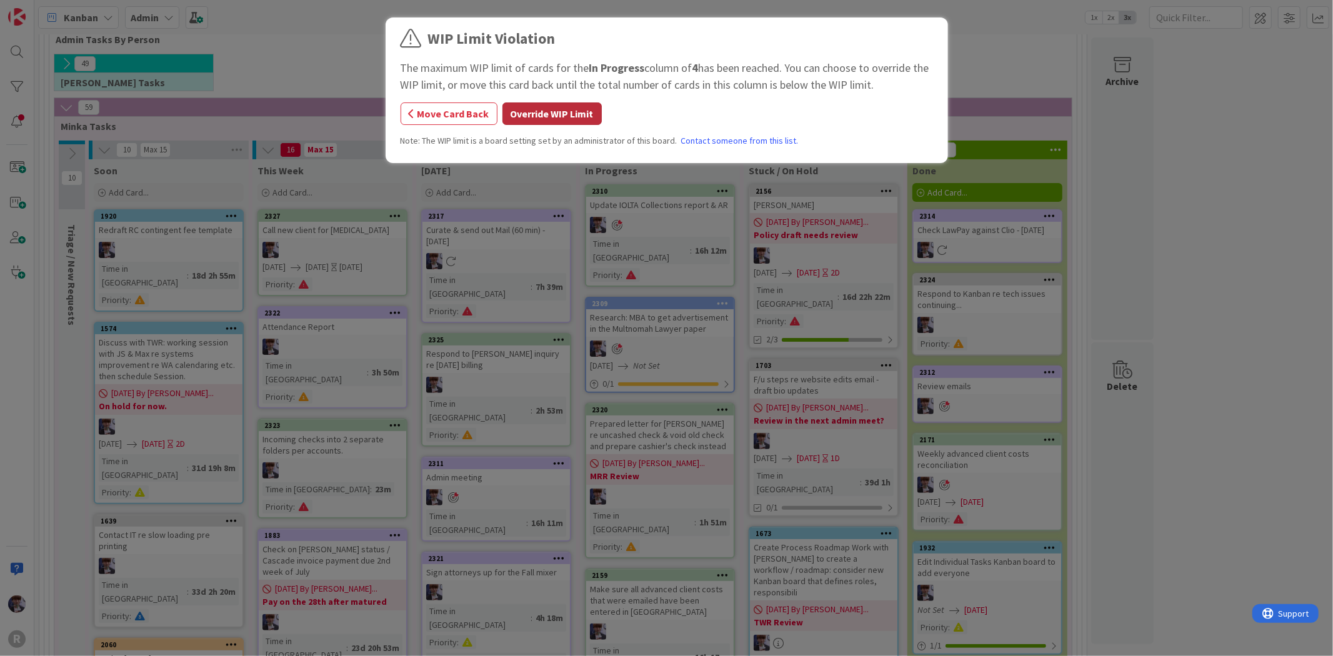
click at [535, 112] on button "Override WIP Limit" at bounding box center [551, 113] width 99 height 22
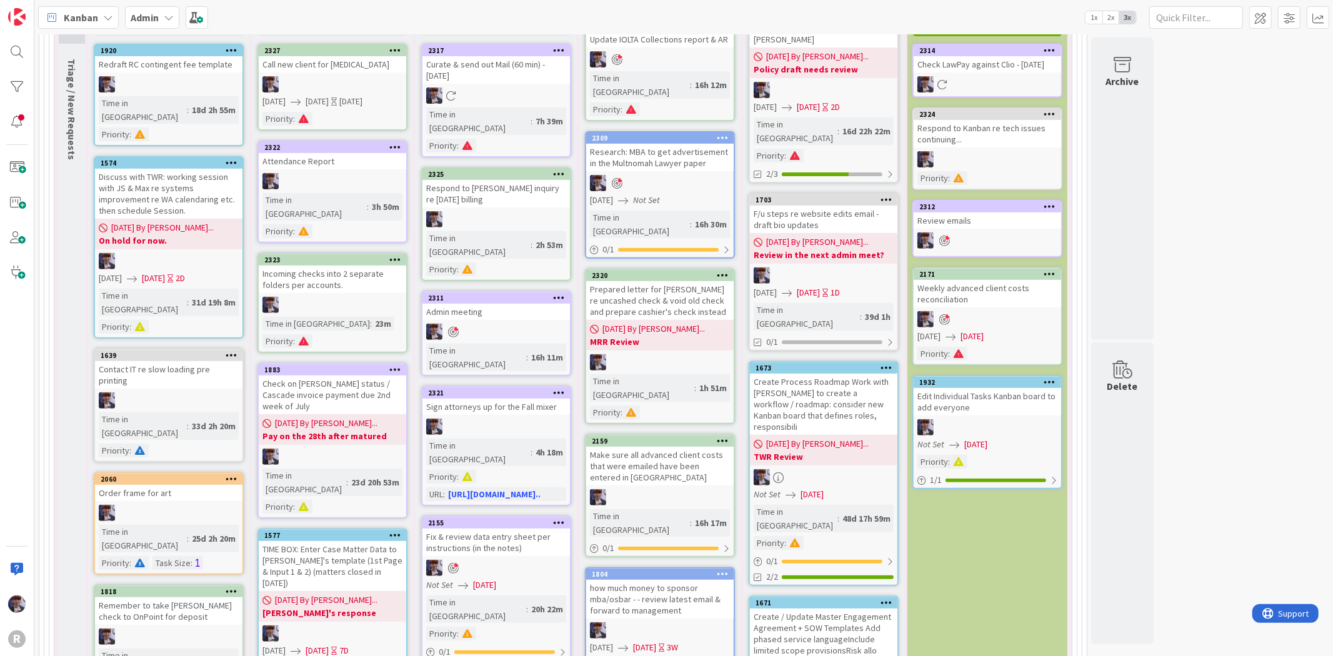
scroll to position [365, 0]
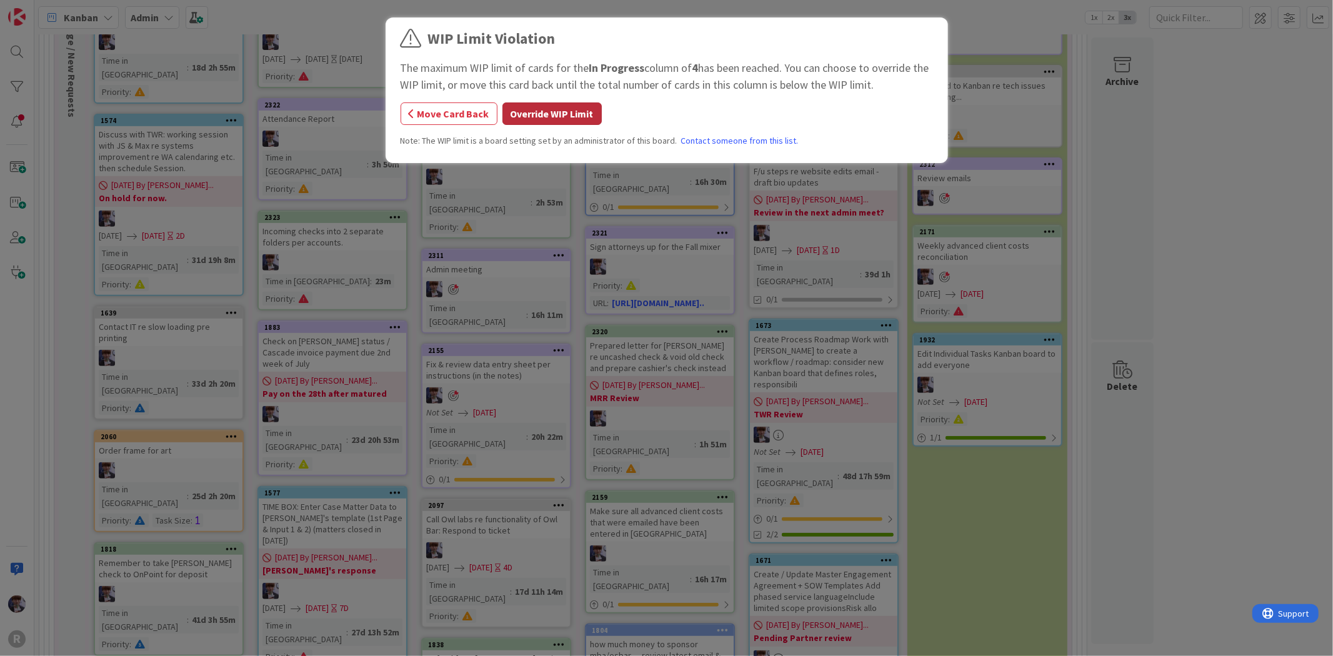
click at [576, 104] on button "Override WIP Limit" at bounding box center [551, 113] width 99 height 22
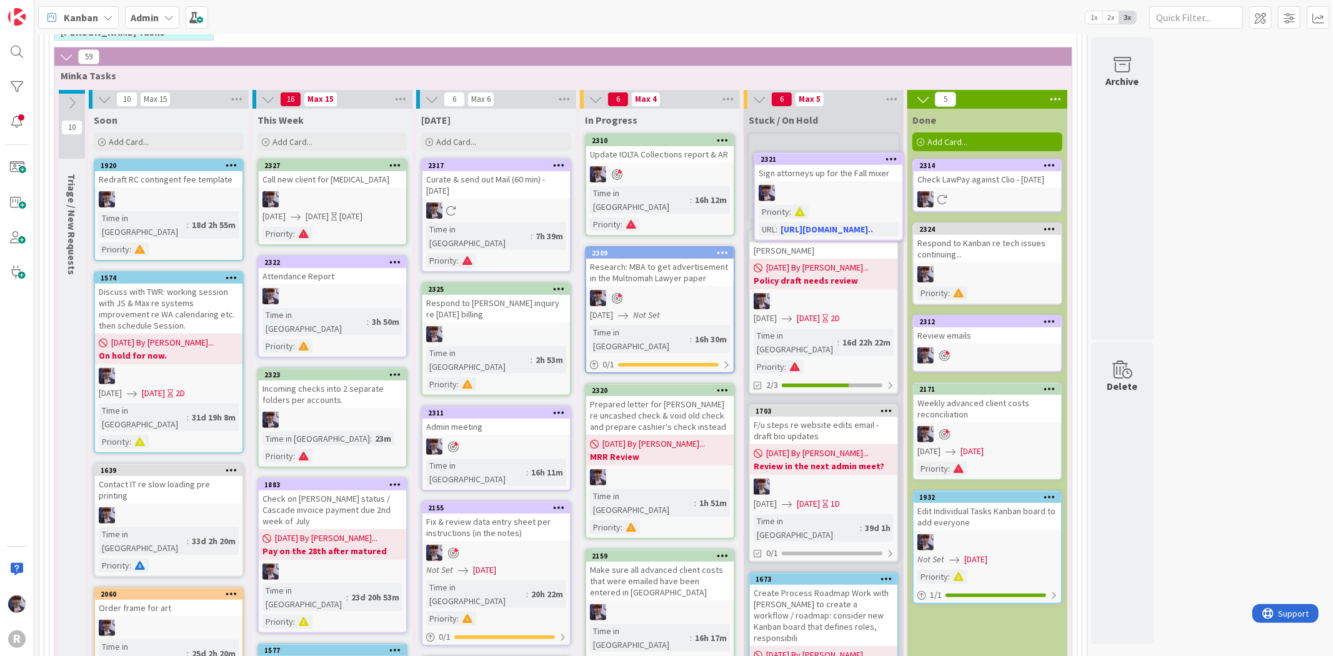
scroll to position [203, 0]
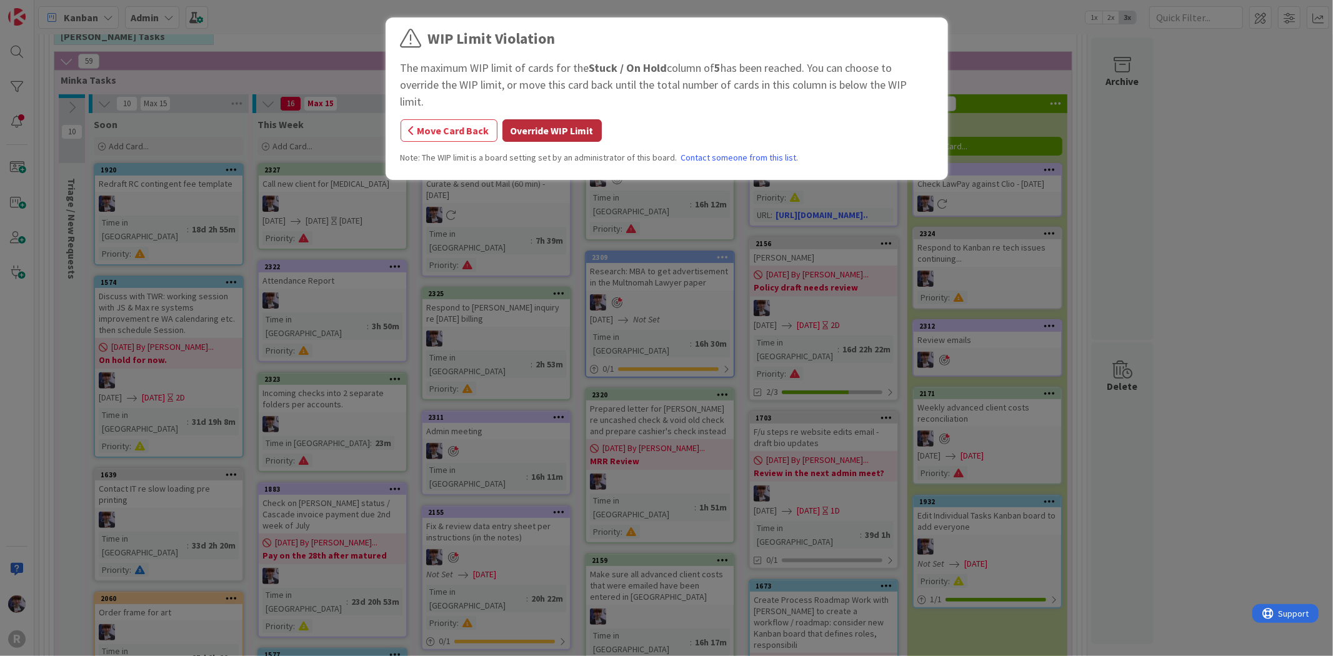
click at [503, 119] on button "Override WIP Limit" at bounding box center [551, 130] width 99 height 22
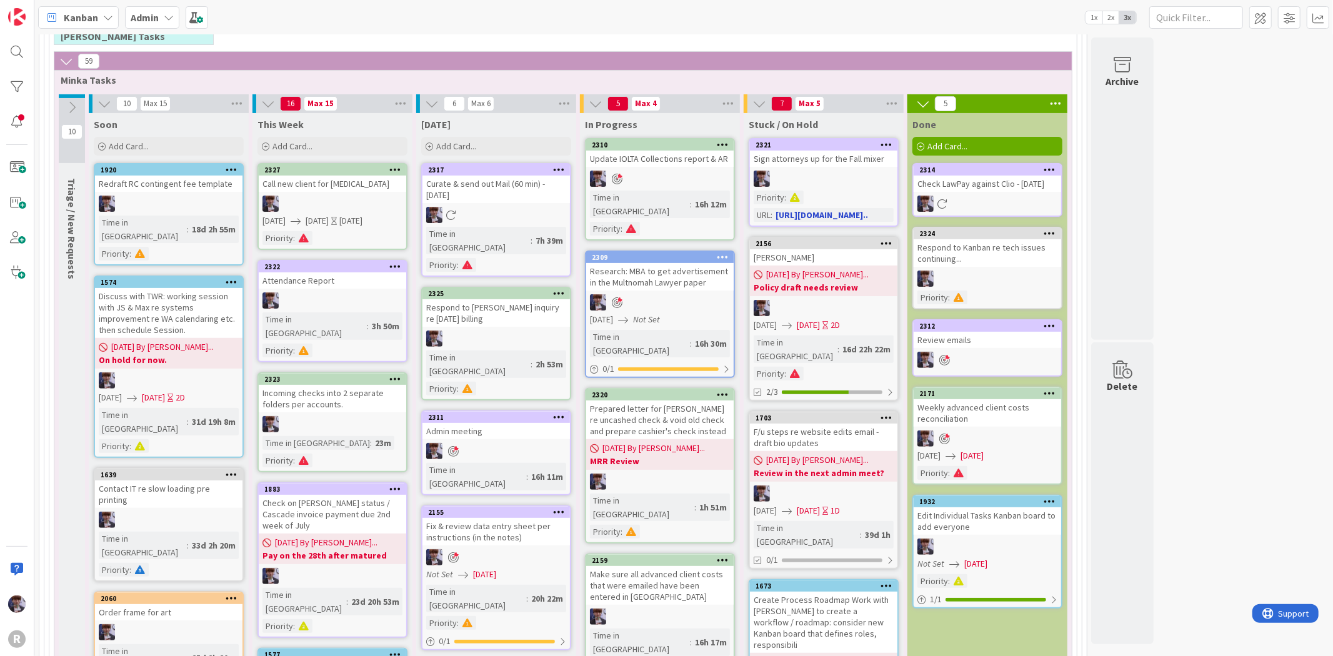
click at [792, 173] on div at bounding box center [823, 179] width 147 height 16
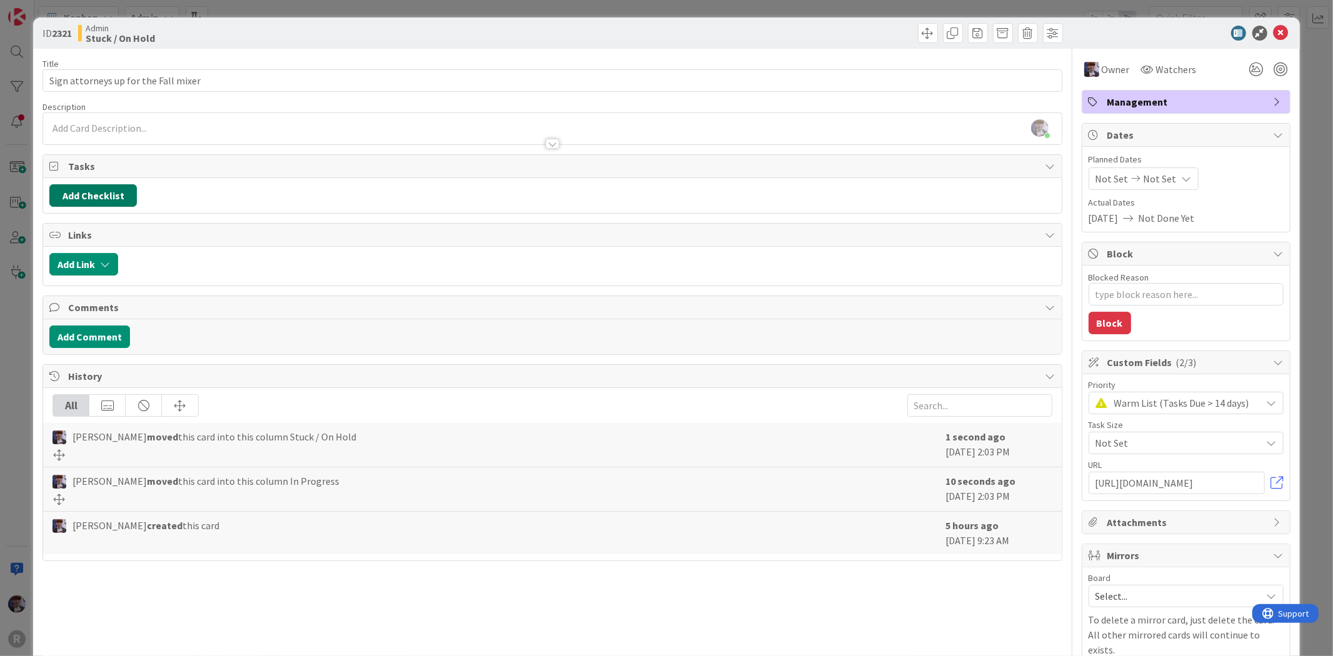
click at [111, 200] on button "Add Checklist" at bounding box center [92, 195] width 87 height 22
type textarea "x"
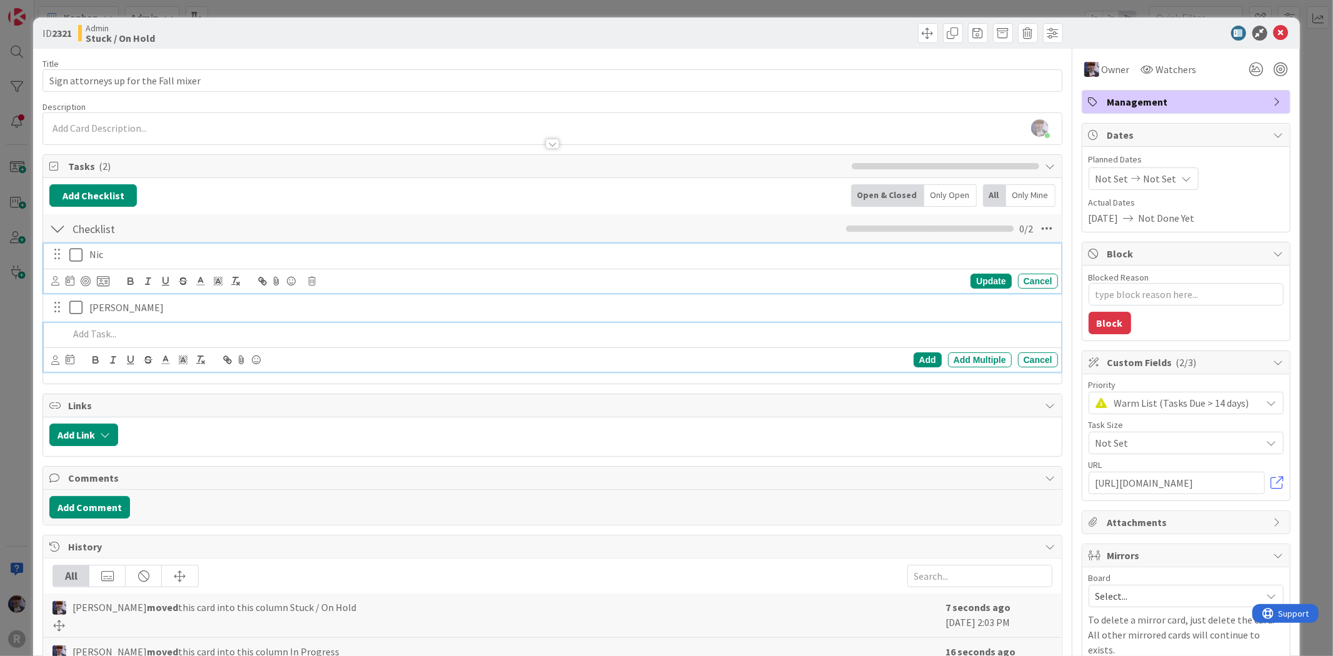
click at [76, 254] on icon at bounding box center [78, 254] width 19 height 15
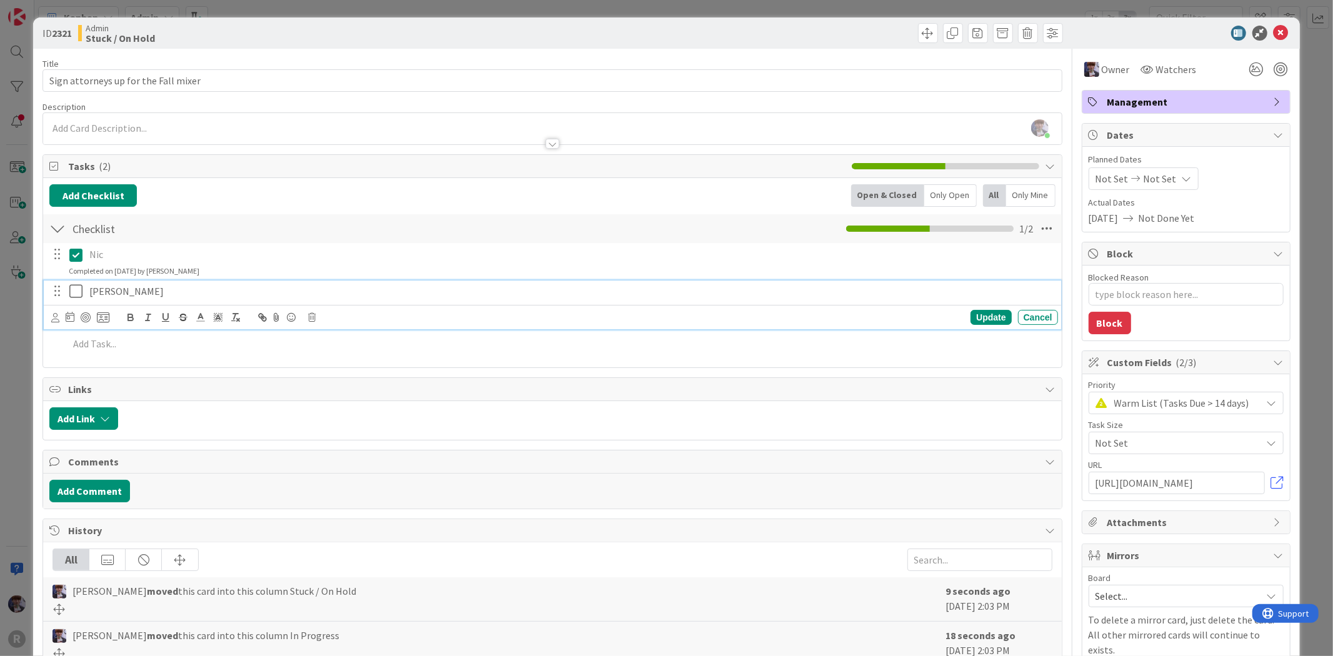
click at [73, 292] on icon at bounding box center [78, 291] width 19 height 15
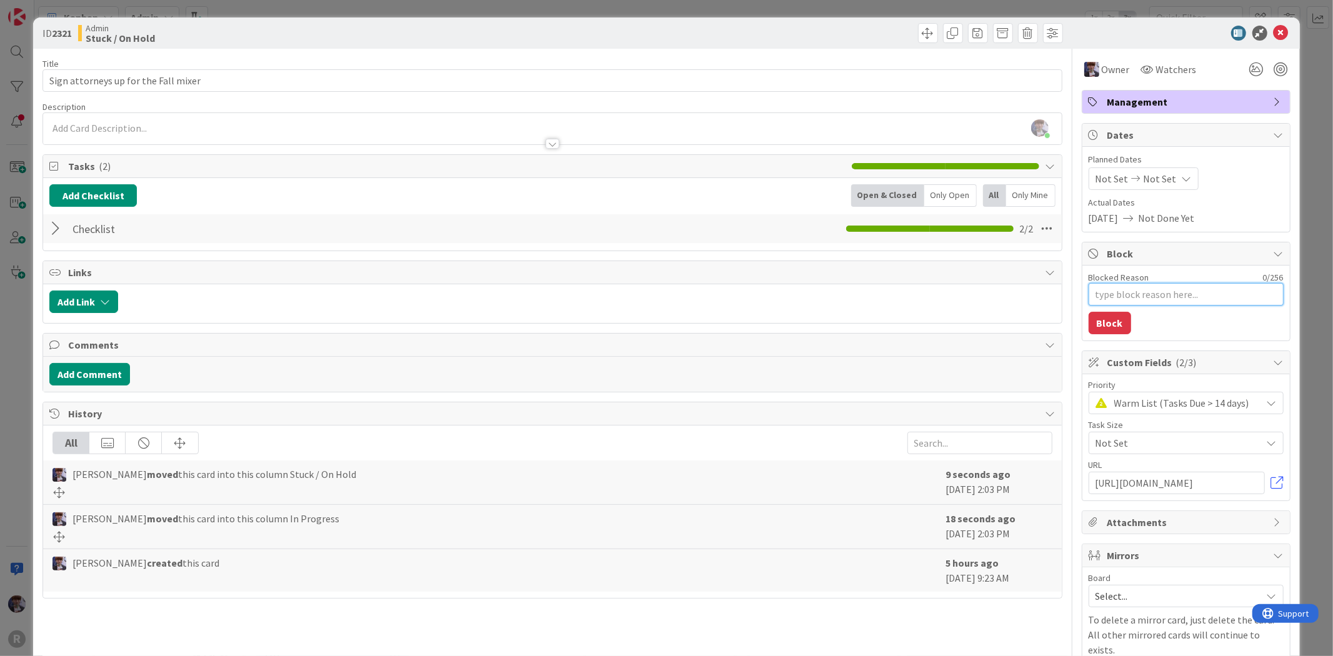
click at [1171, 296] on textarea "Blocked Reason" at bounding box center [1185, 294] width 195 height 22
type textarea "x"
type textarea "W"
type textarea "x"
type textarea "Wa"
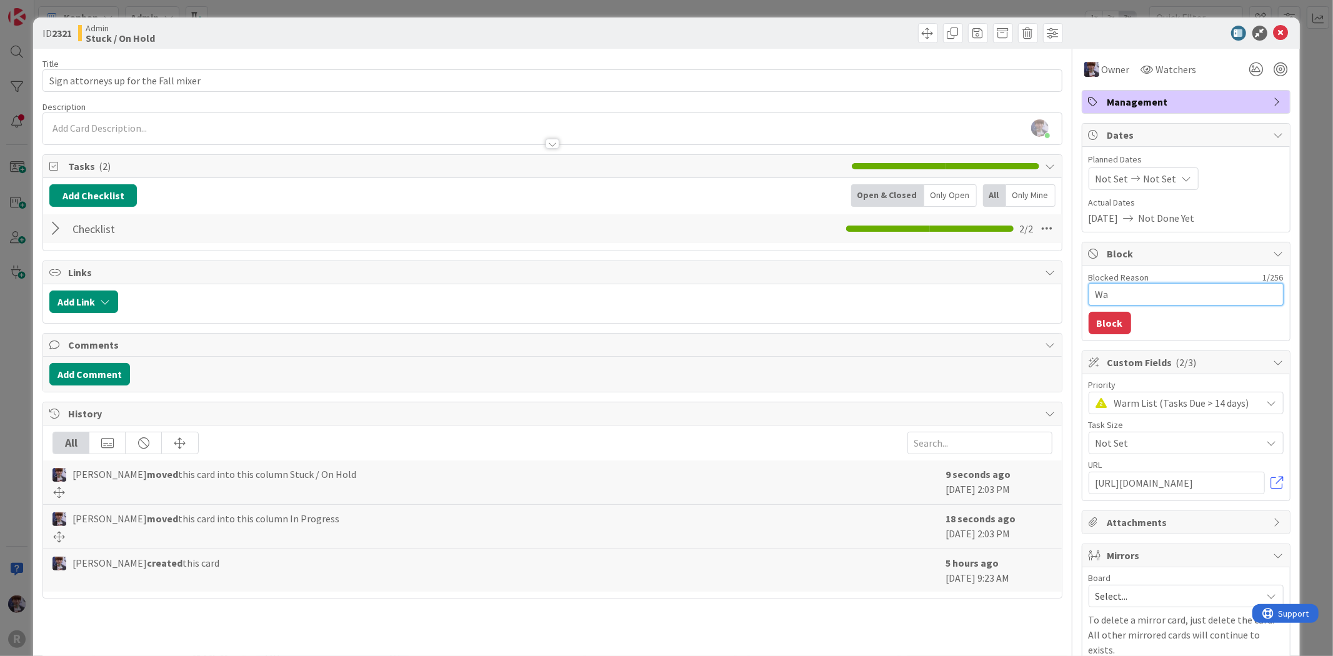
type textarea "x"
type textarea "Wai"
type textarea "x"
type textarea "Wait"
type textarea "x"
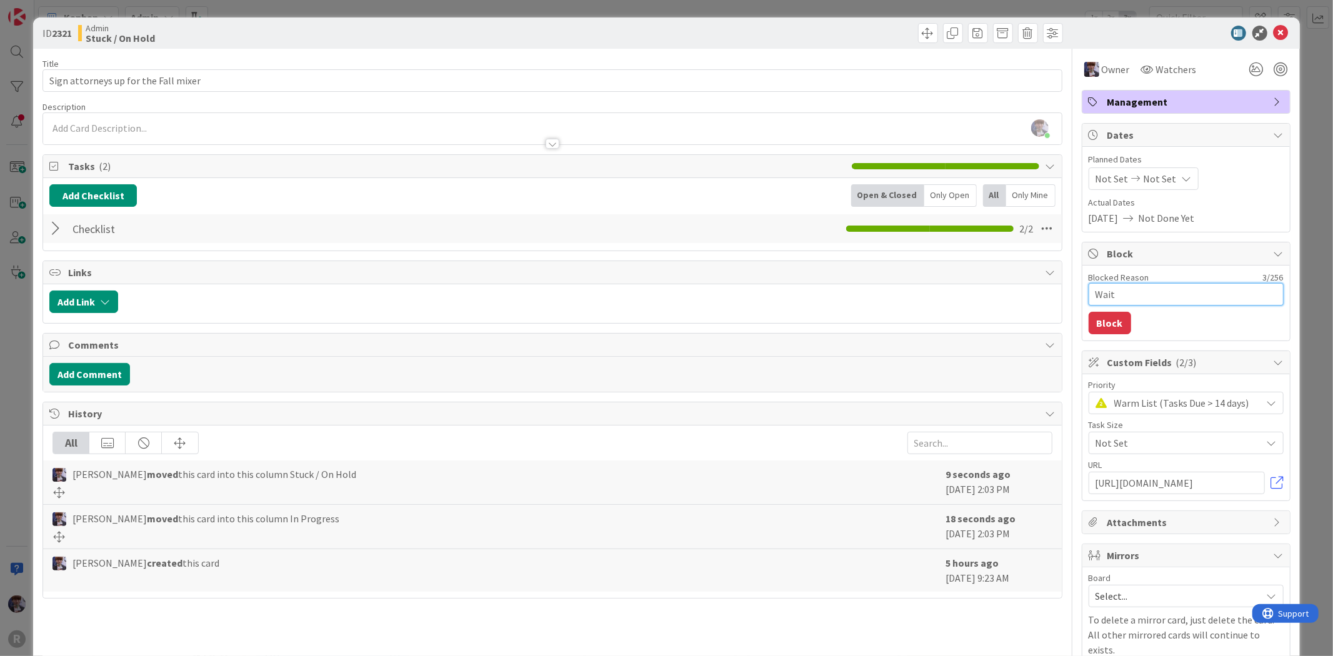
type textarea "Waiti"
type textarea "x"
type textarea "Waitin"
type textarea "x"
type textarea "Waiting"
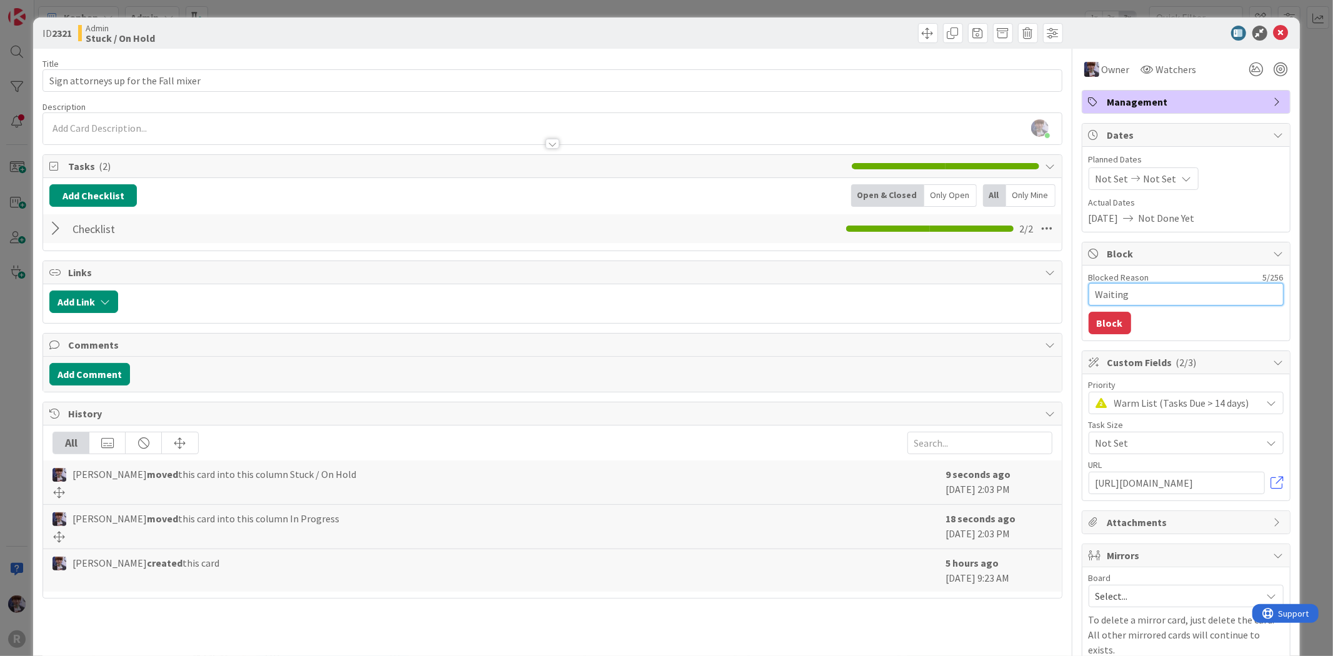
type textarea "x"
type textarea "Waiting"
type textarea "x"
type textarea "Waiting t"
type textarea "x"
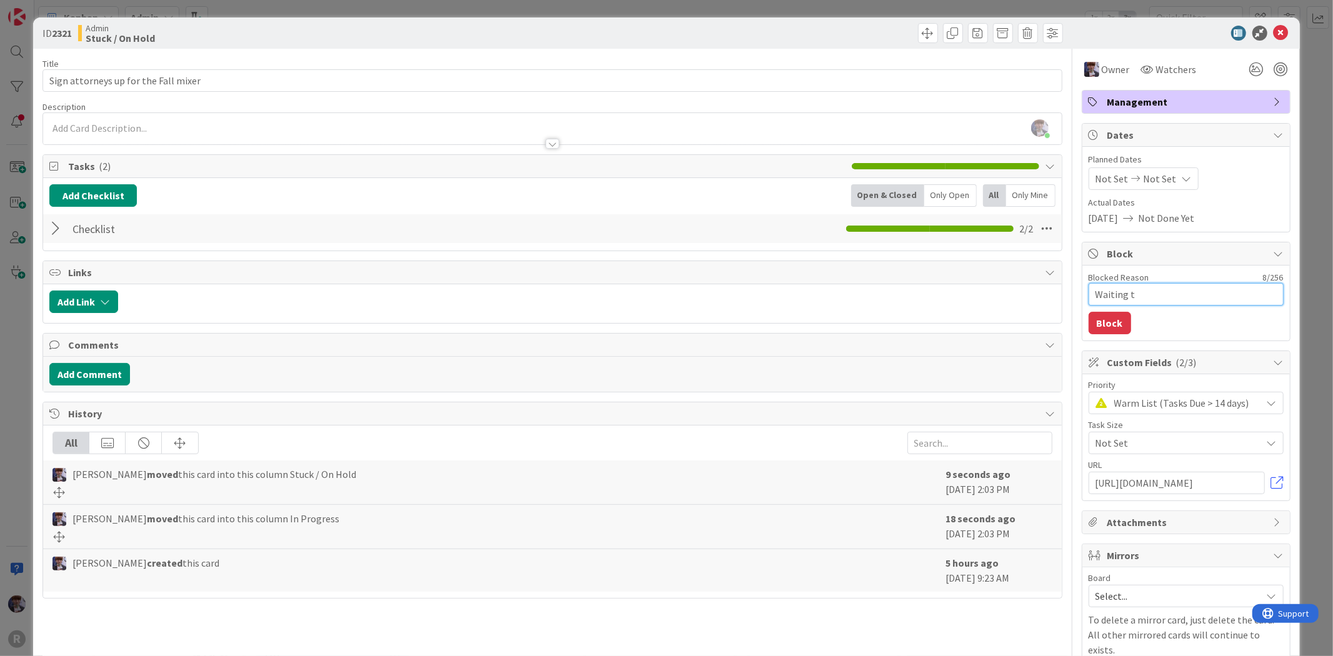
type textarea "Waiting to"
type textarea "x"
type textarea "Waiting to s"
type textarea "x"
type textarea "Waiting to se"
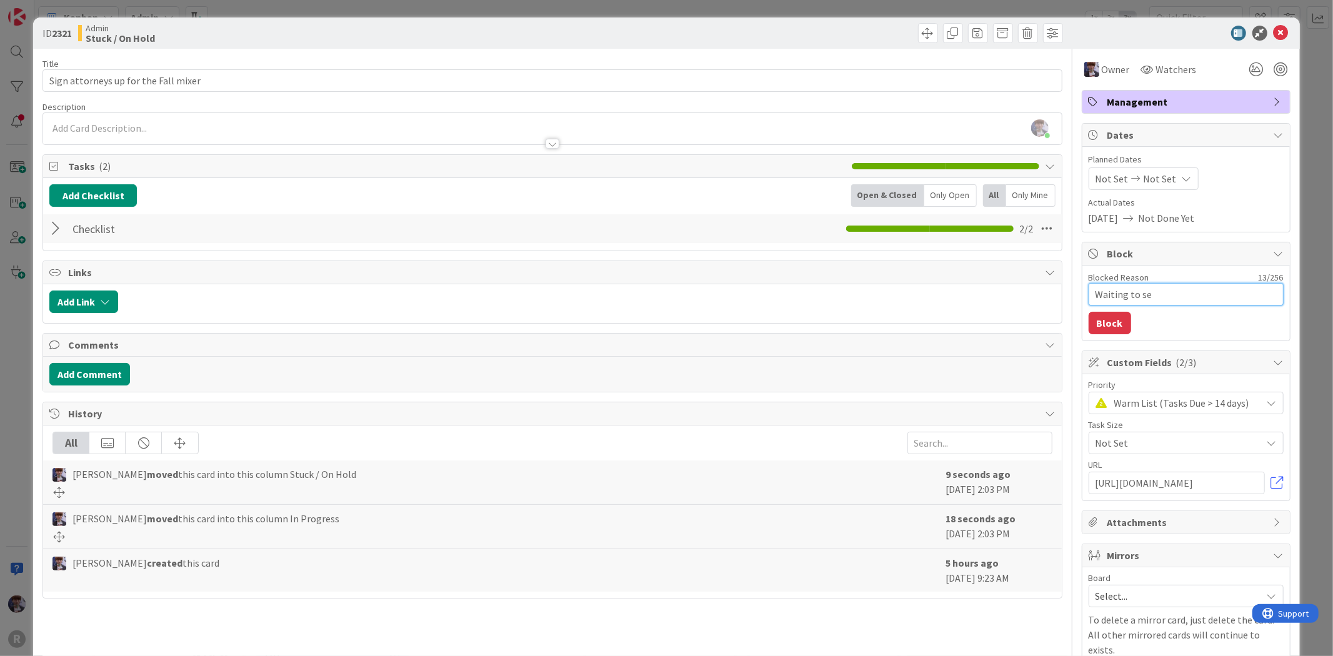
type textarea "x"
type textarea "Waiting to see"
type textarea "x"
type textarea "Waiting to see"
type textarea "x"
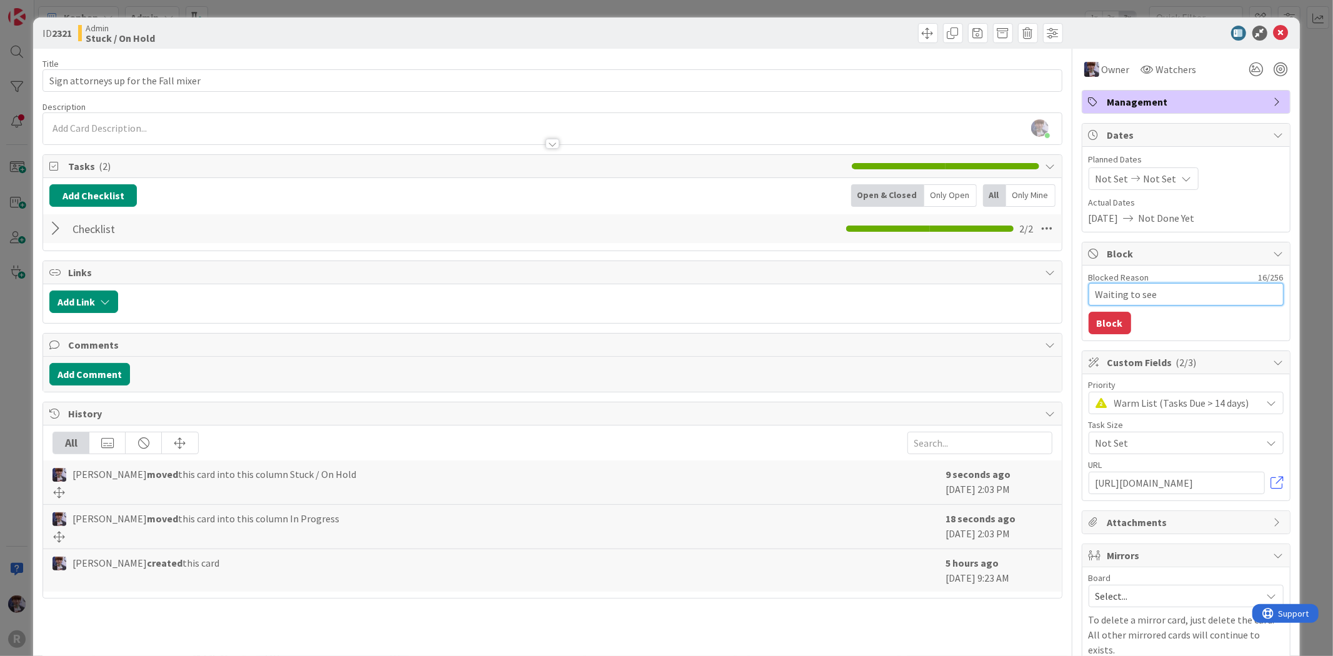
type textarea "Waiting to see i"
type textarea "x"
type textarea "Waiting to see if"
type textarea "x"
type textarea "Waiting to see if"
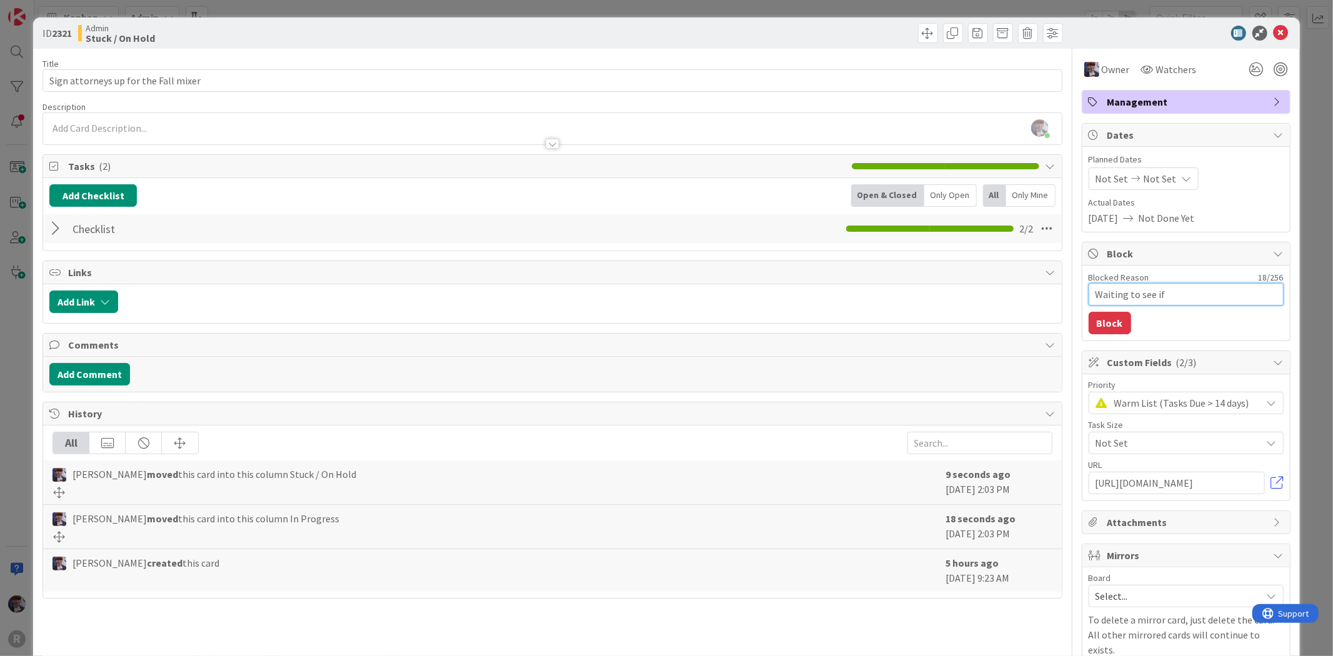
type textarea "x"
type textarea "Waiting to see if o"
type textarea "x"
type textarea "Waiting to see if ot"
type textarea "x"
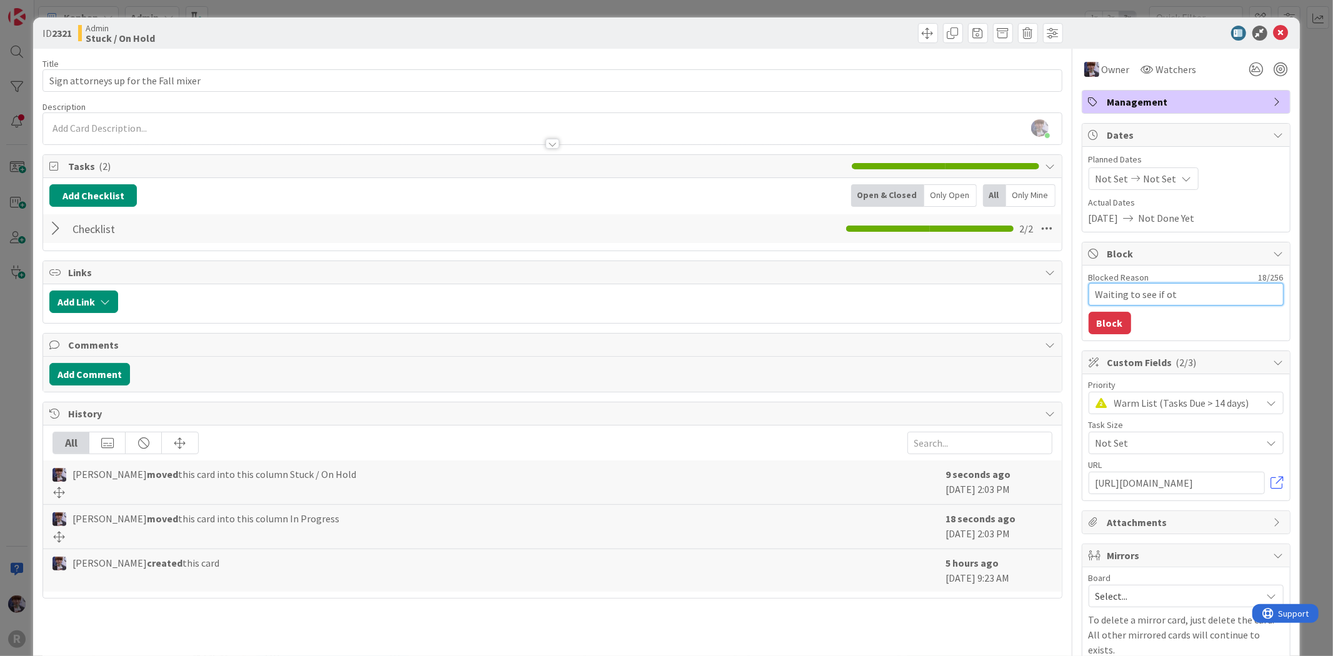
type textarea "Waiting to see if oth"
type textarea "x"
type textarea "Waiting to see if othe"
type textarea "x"
type textarea "Waiting to see if other"
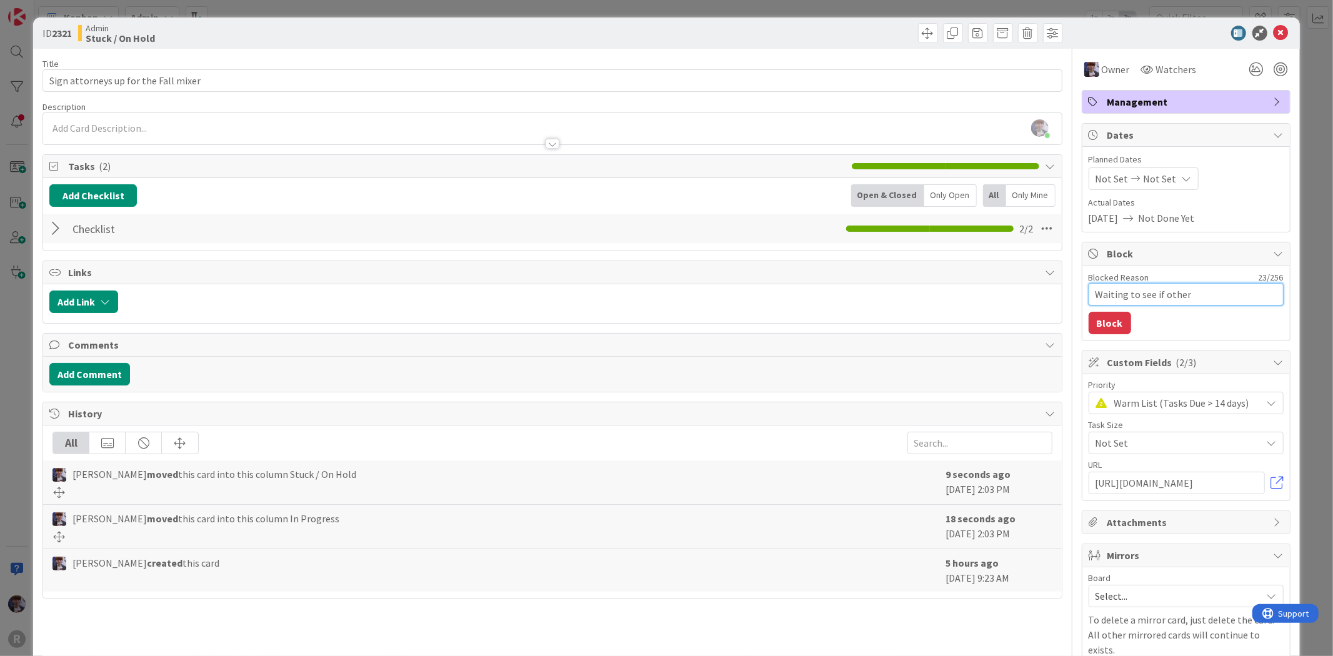
type textarea "x"
type textarea "Waiting to see if othe"
type textarea "x"
type textarea "Waiting to see if oth"
type textarea "x"
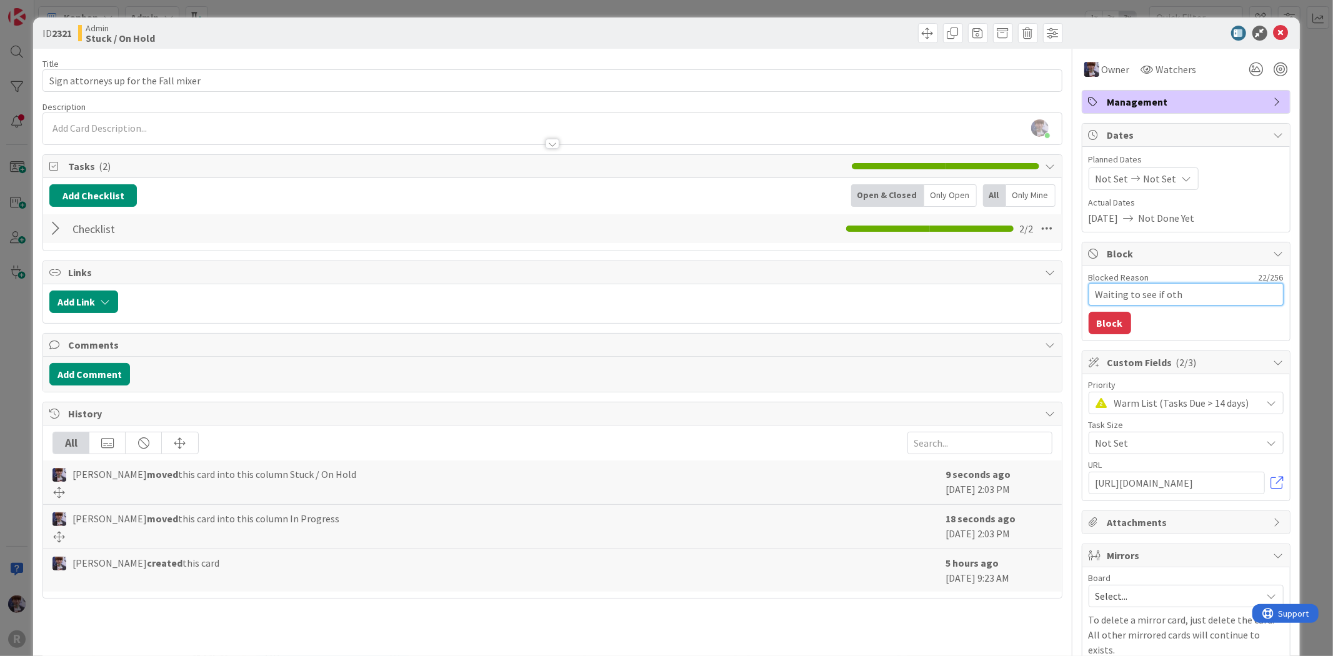
type textarea "Waiting to see if ot"
type textarea "x"
type textarea "Waiting to see if o"
type textarea "x"
type textarea "Waiting to see if"
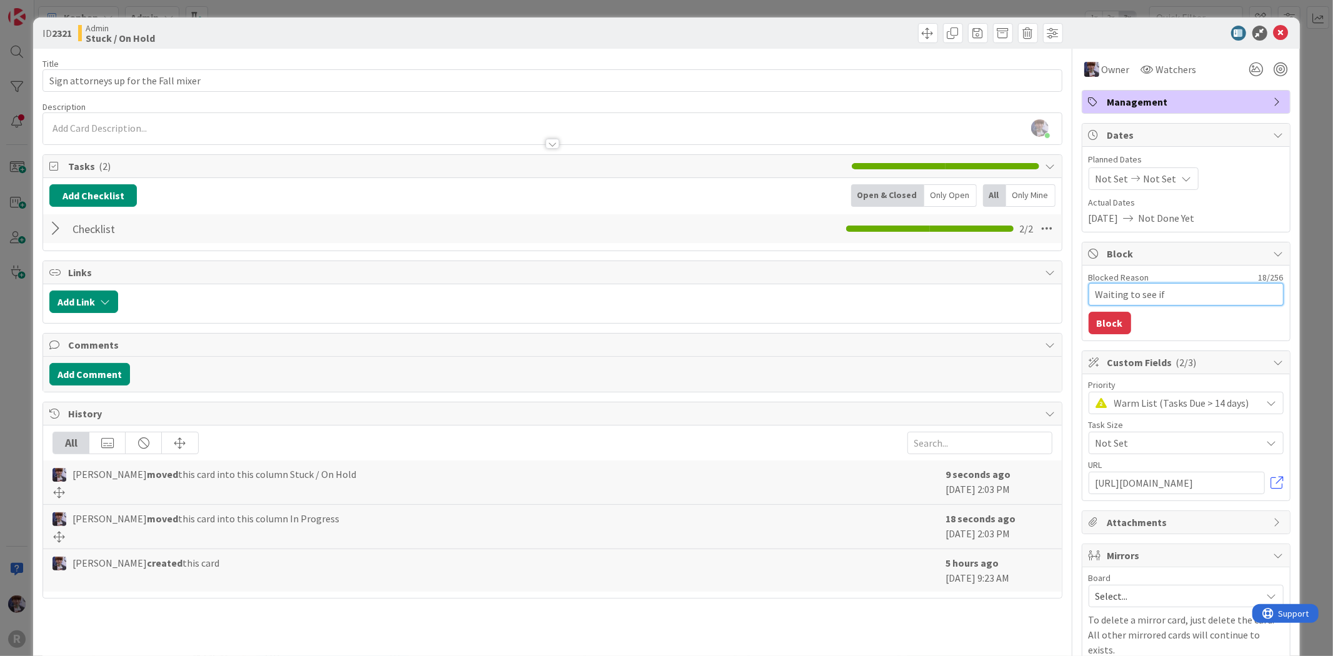
type textarea "x"
type textarea "Waiting to see if ot"
type textarea "x"
type textarea "Waiting to see if oth"
type textarea "x"
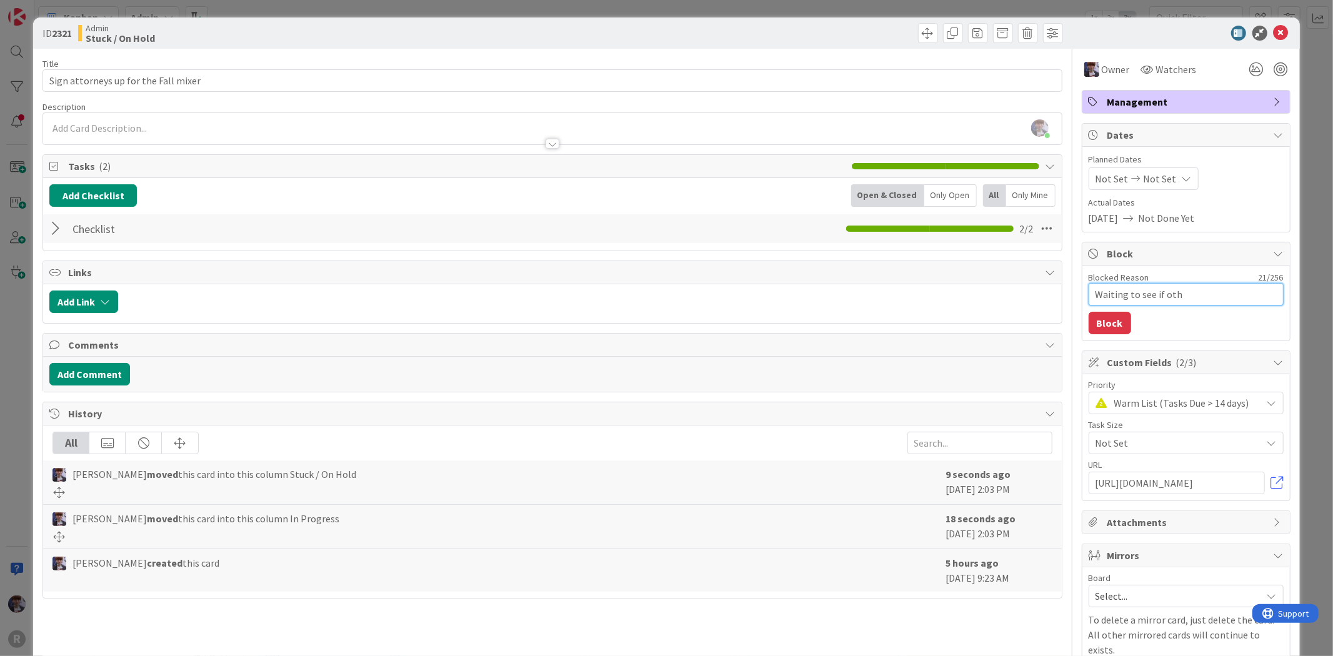
type textarea "Waiting to see if othe"
type textarea "x"
type textarea "Waiting to see if other"
type textarea "x"
type textarea "Waiting to see if others"
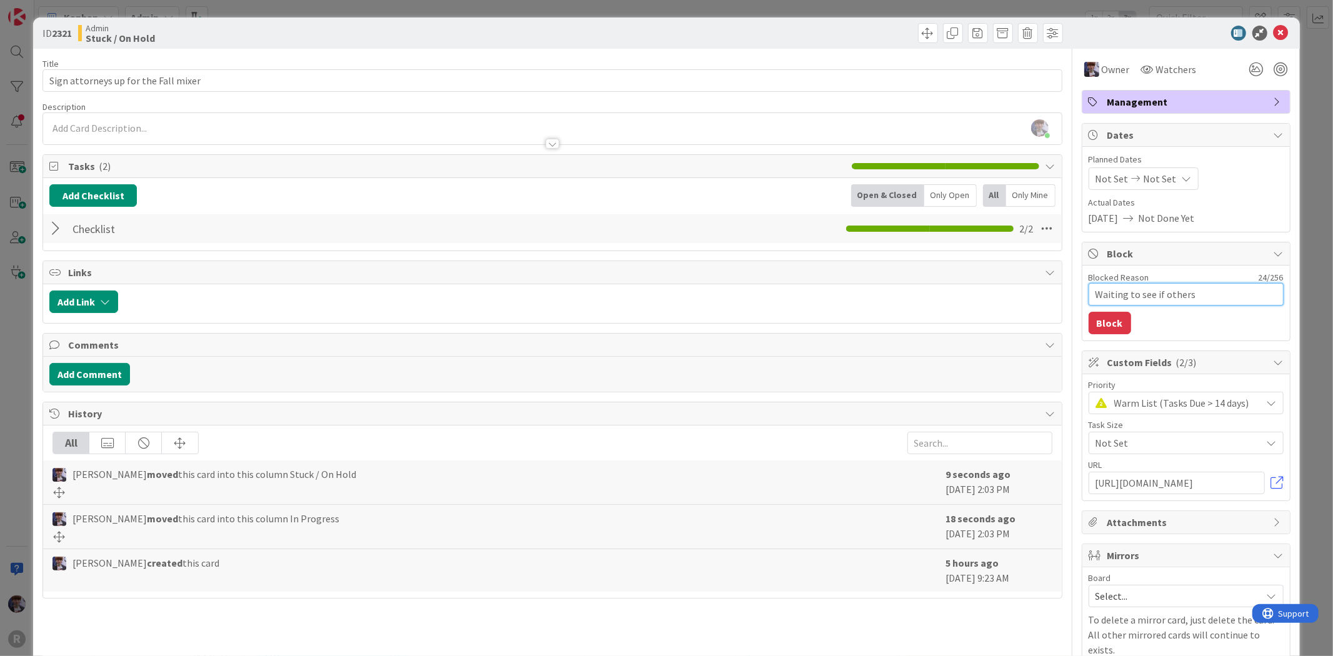
type textarea "x"
type textarea "Waiting to see if others"
type textarea "x"
type textarea "Waiting to see if others w"
type textarea "x"
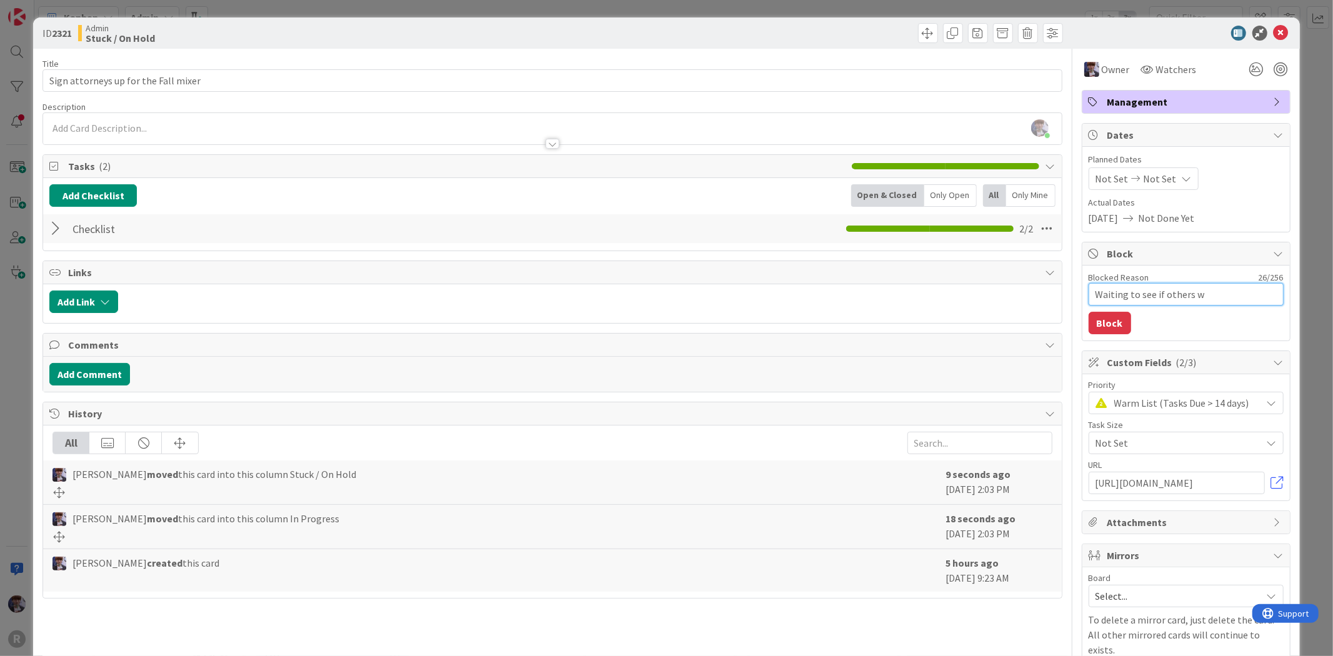
type textarea "Waiting to see if others wa"
type textarea "x"
type textarea "Waiting to see if others wan"
type textarea "x"
type textarea "Waiting to see if others want"
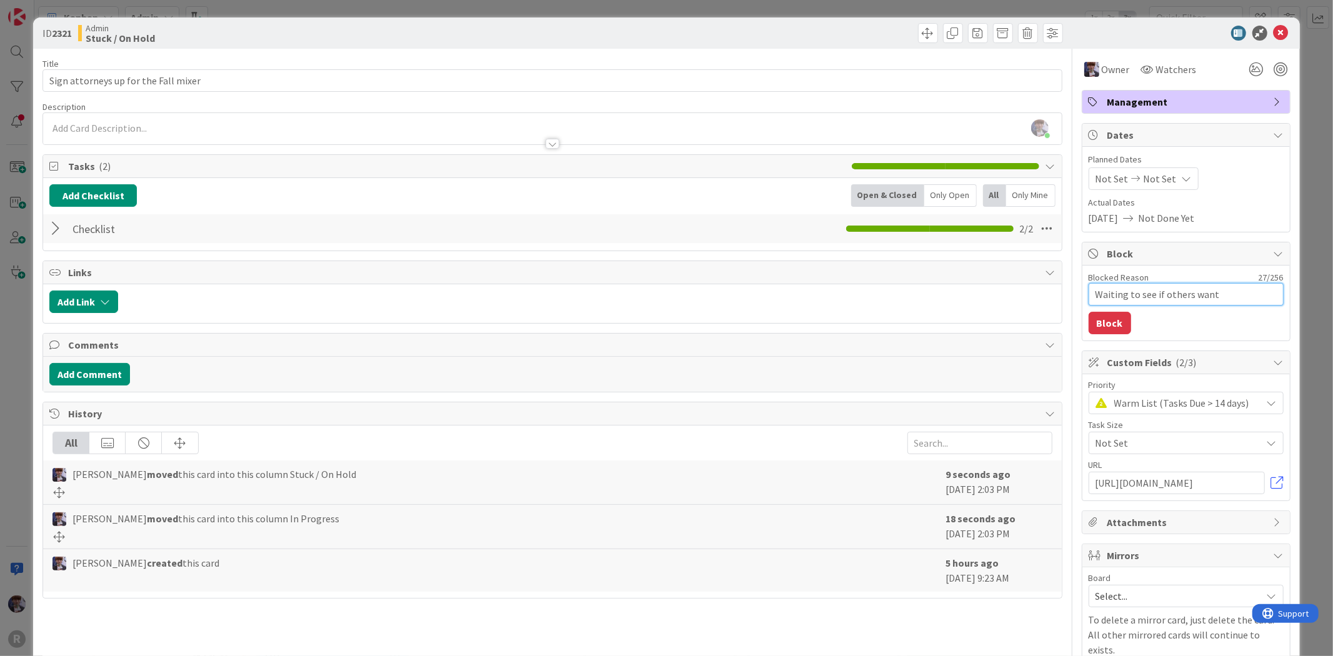
type textarea "x"
type textarea "Waiting to see if others want"
type textarea "x"
type textarea "Waiting to see if others want to"
type textarea "x"
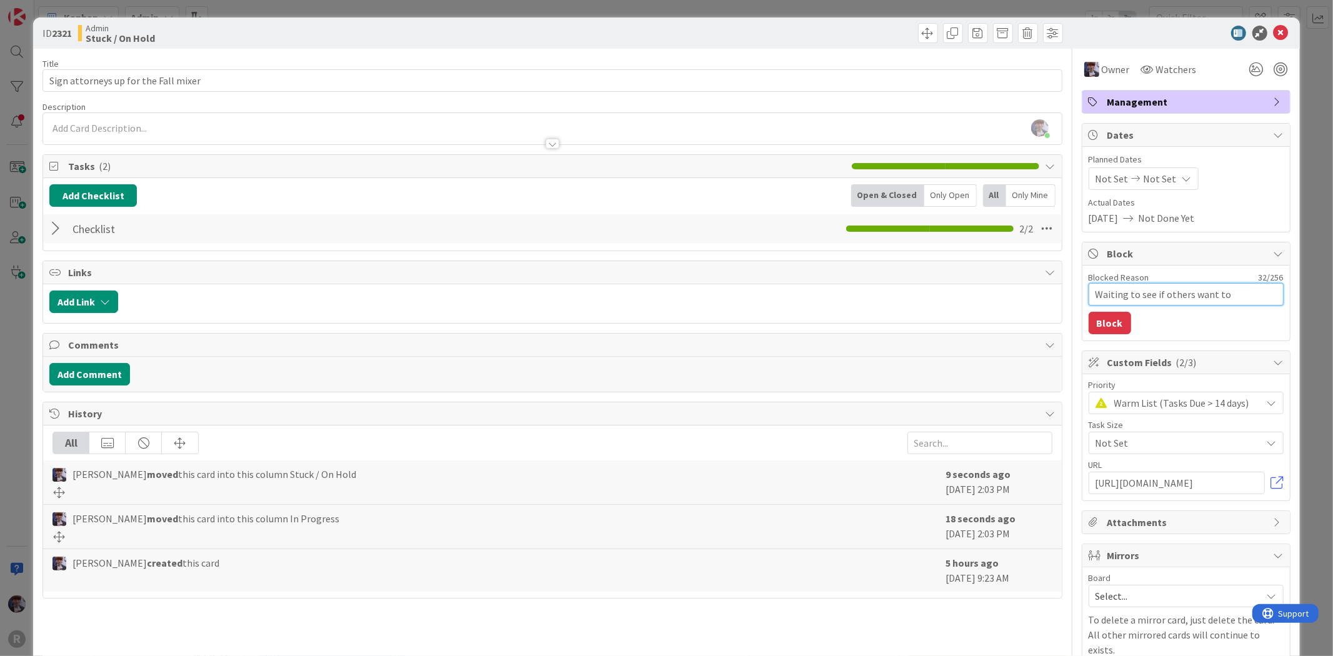
type textarea "Waiting to see if others want to"
type textarea "x"
type textarea "Waiting to see if others want to a"
type textarea "x"
type textarea "Waiting to see if others want to at"
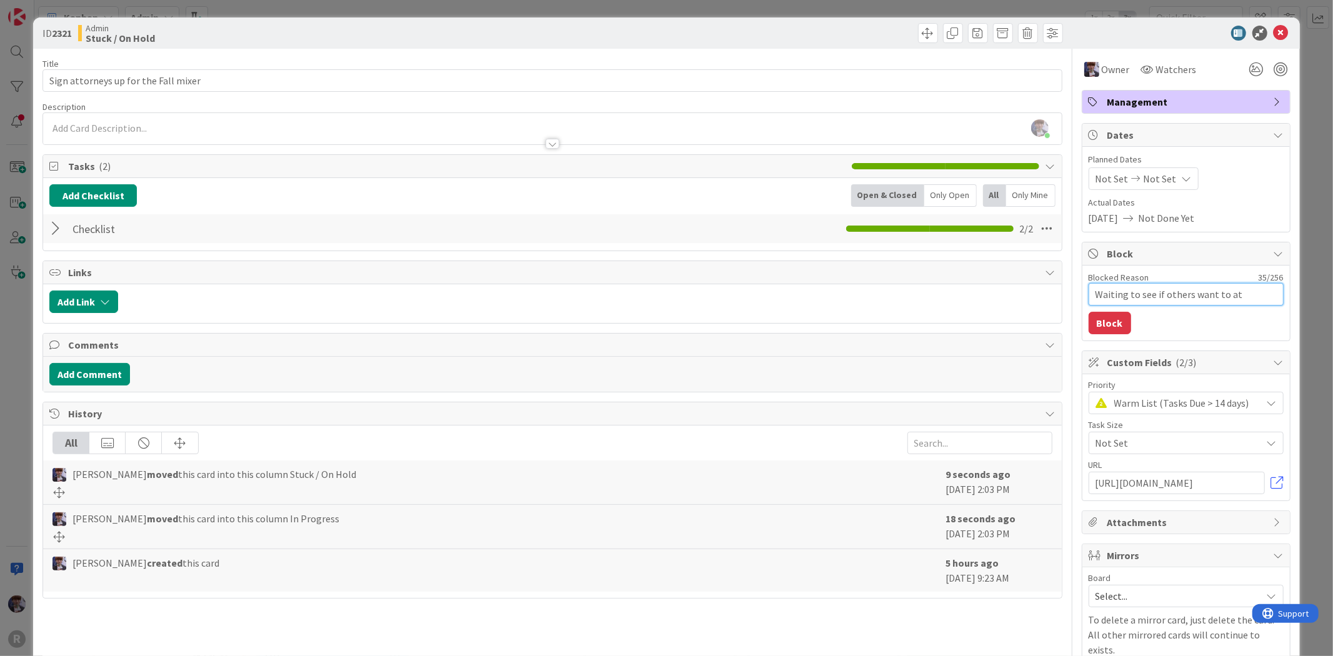
type textarea "x"
type textarea "Waiting to see if others want to atte"
type textarea "x"
type textarea "Waiting to see if others want to atten"
type textarea "x"
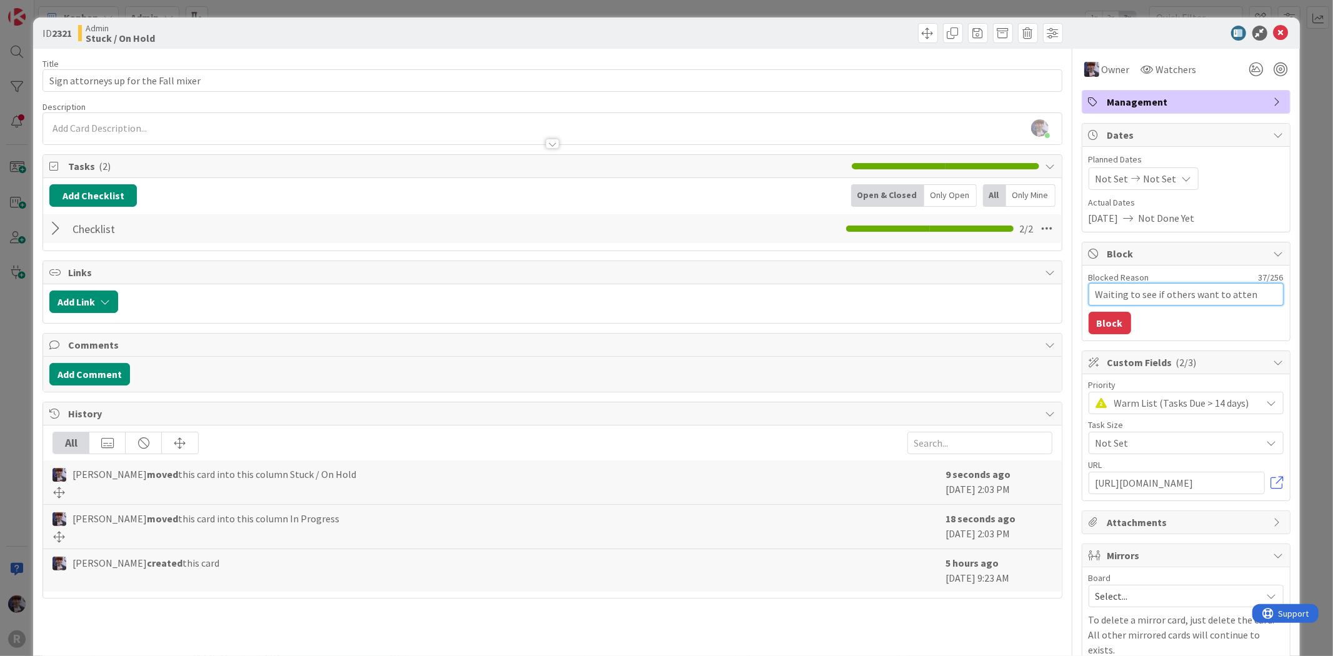
type textarea "Waiting to see if others want to attend"
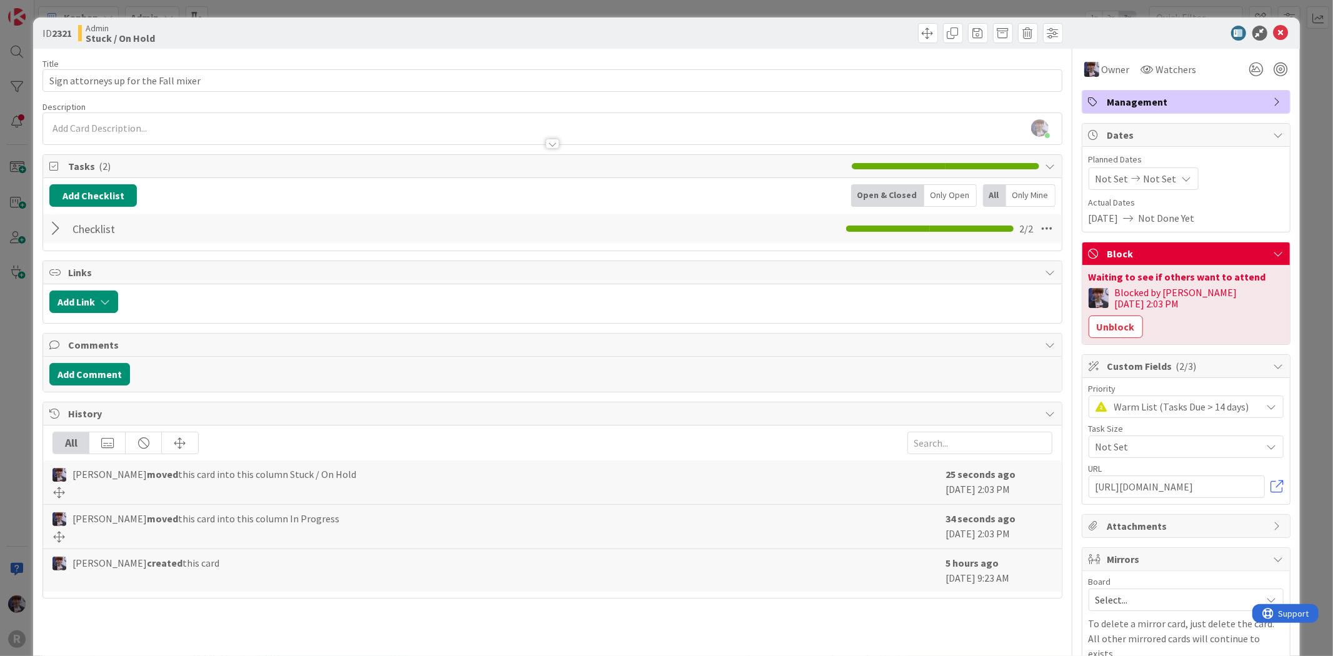
click at [1290, 189] on div "ID 2321 Admin Stuck / On Hold Title 36 / 128 Sign attorneys up for the Fall mix…" at bounding box center [666, 328] width 1333 height 656
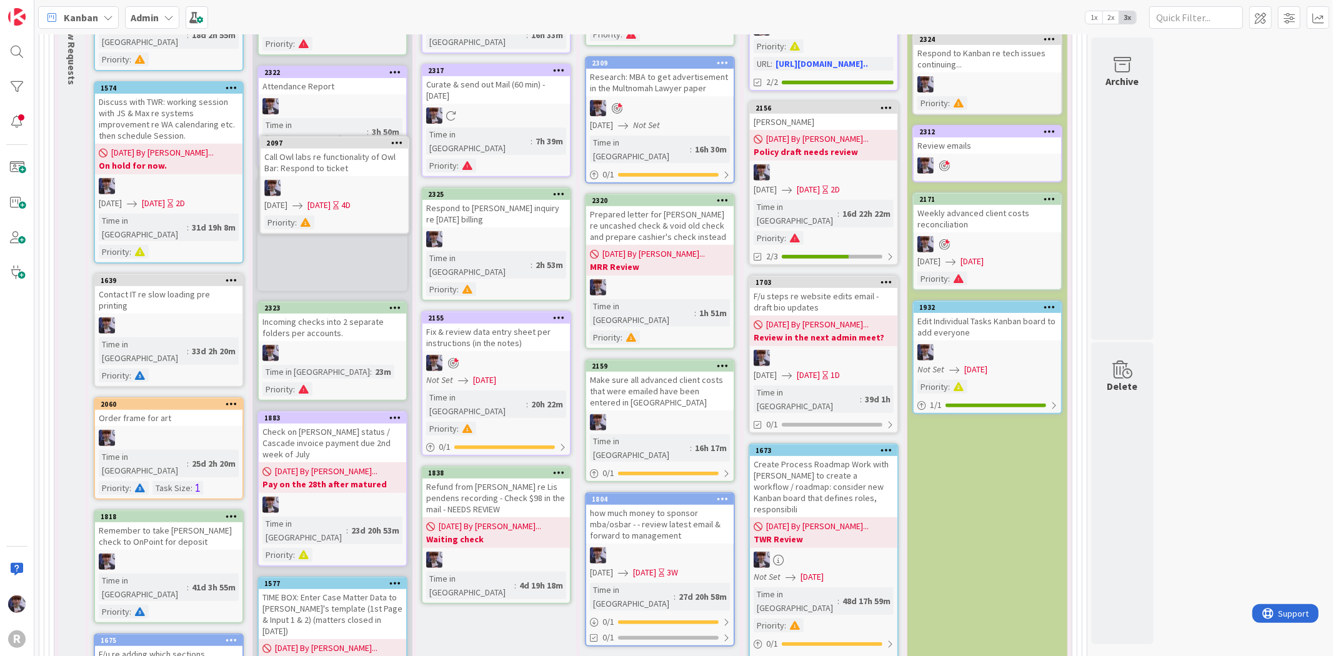
scroll to position [385, 0]
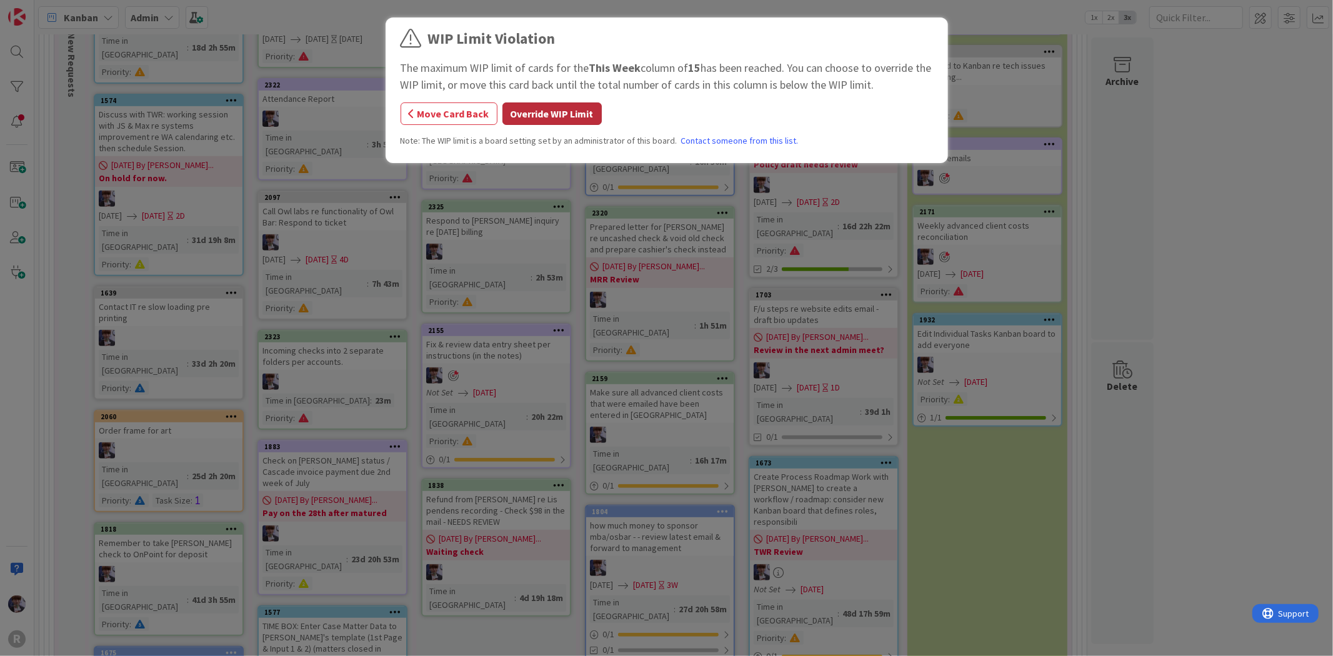
click at [532, 109] on button "Override WIP Limit" at bounding box center [551, 113] width 99 height 22
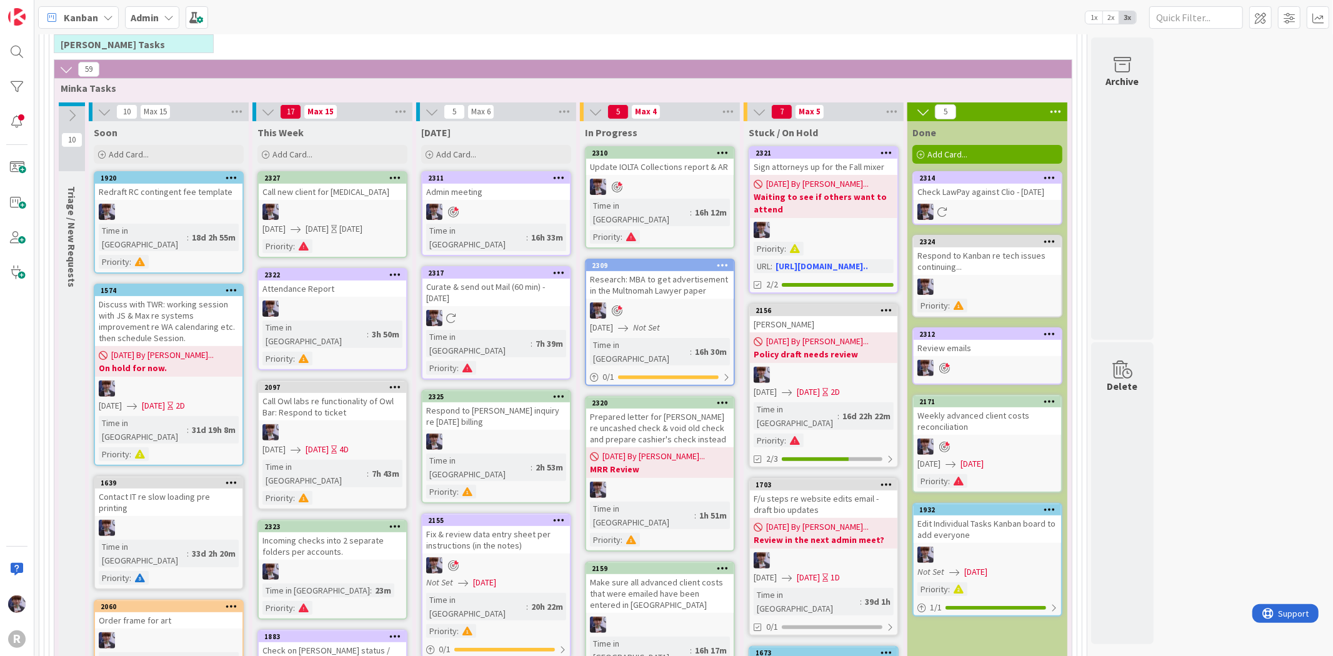
scroll to position [177, 0]
